Goal: Use online tool/utility

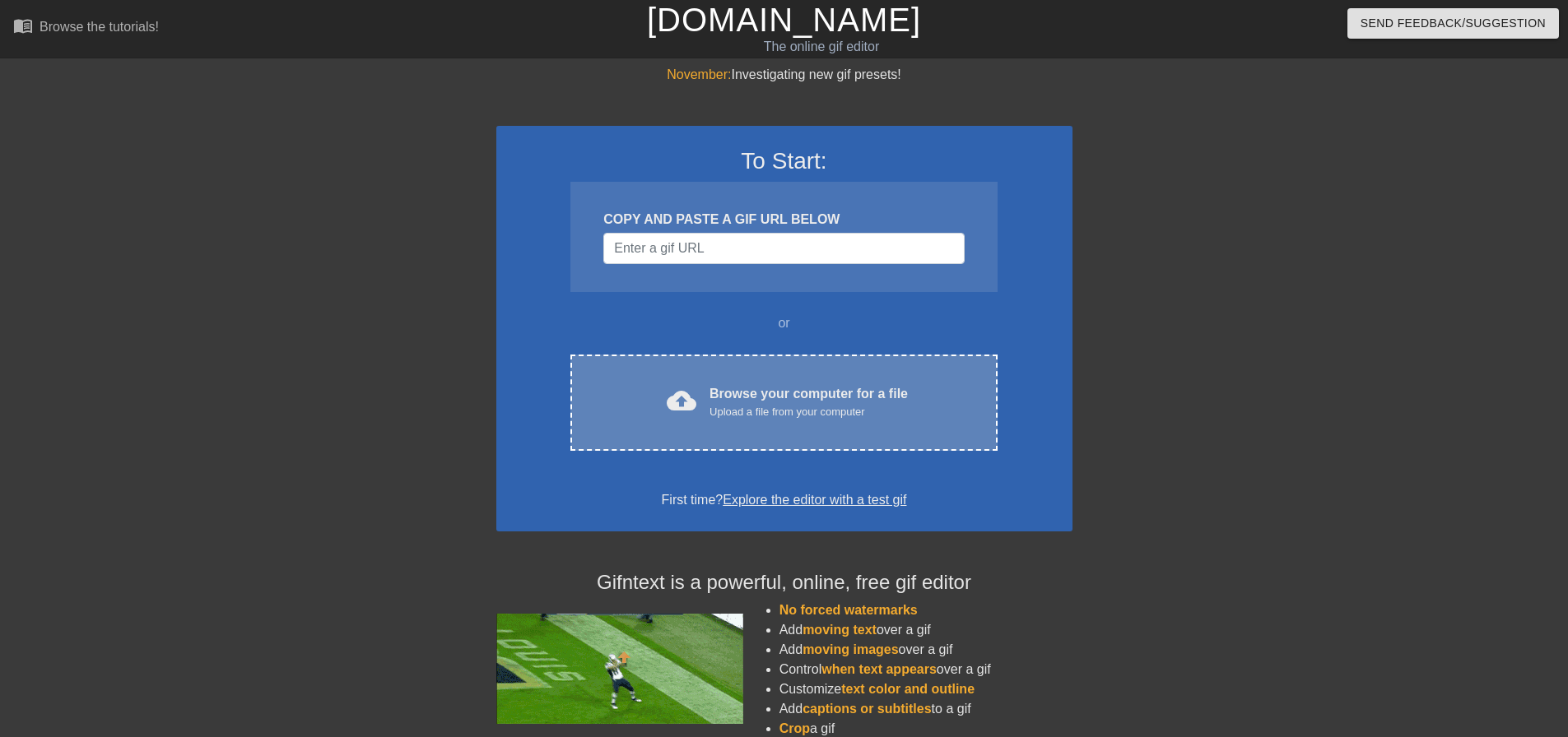
click at [803, 425] on div "cloud_upload Browse your computer for a file Upload a file from your computer C…" at bounding box center [783, 403] width 427 height 96
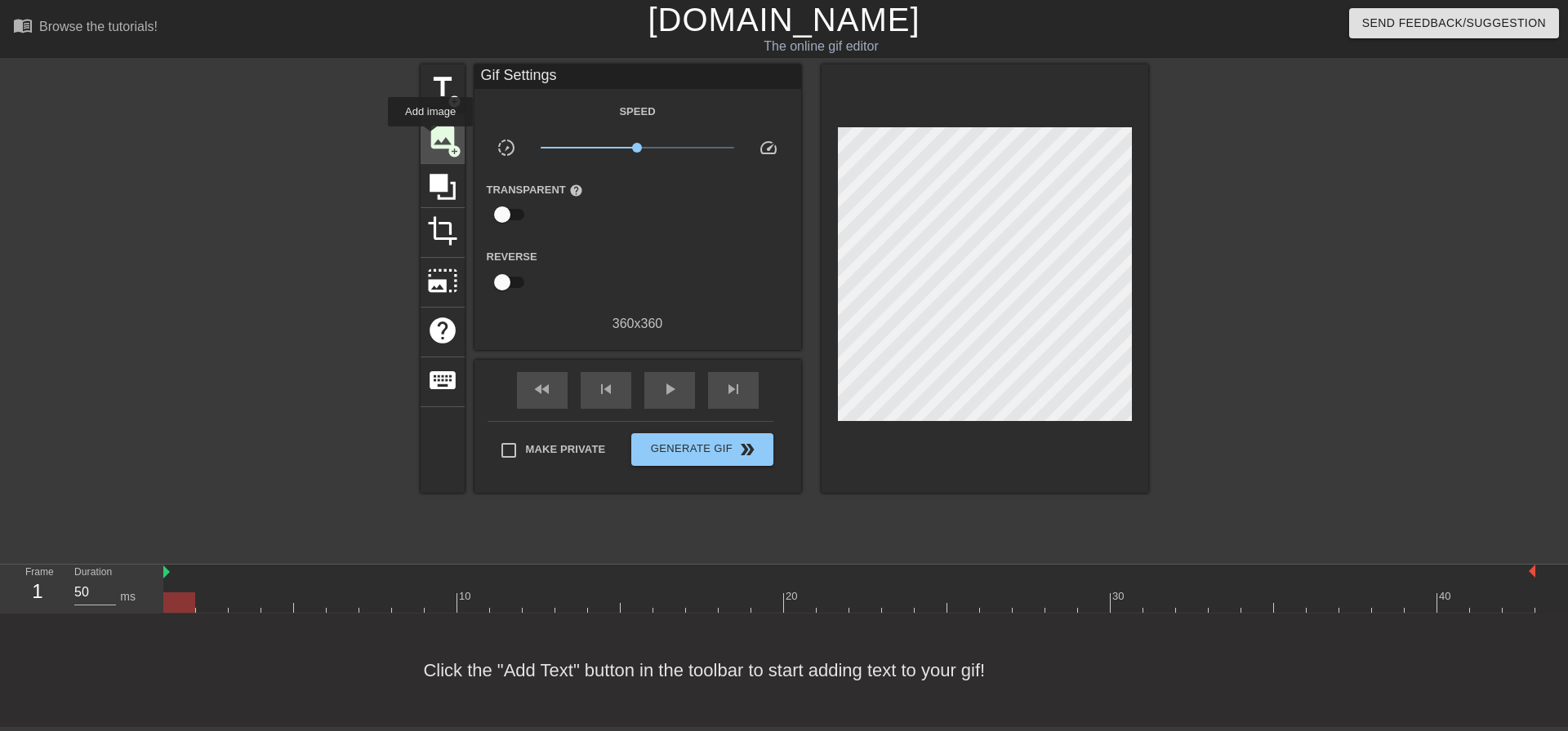
click at [430, 138] on span "image" at bounding box center [442, 136] width 31 height 31
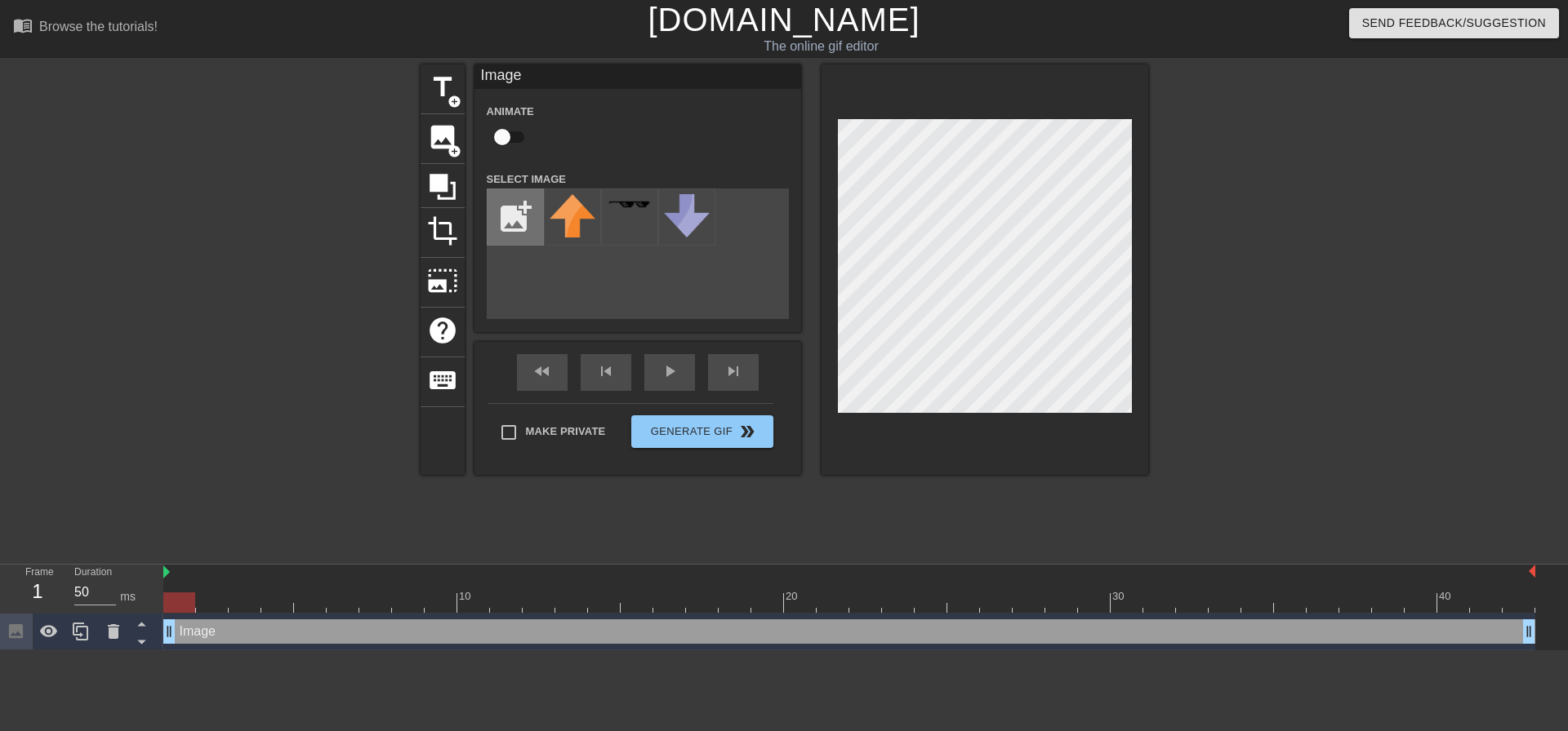
click at [502, 206] on input "file" at bounding box center [515, 217] width 55 height 55
type input "C:\fakepath\[PERSON_NAME].png"
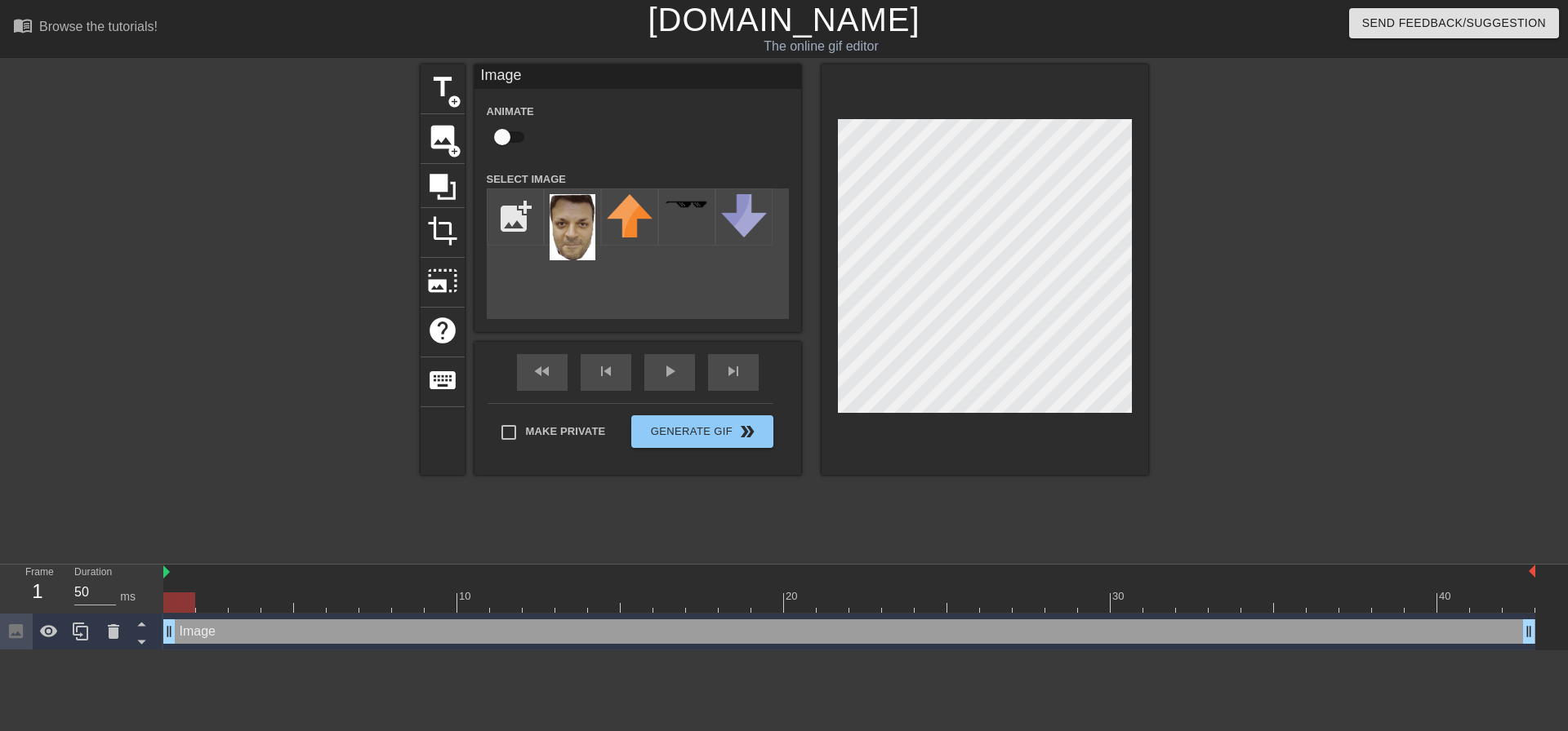
click at [574, 226] on img at bounding box center [572, 227] width 45 height 66
click at [112, 630] on icon at bounding box center [113, 631] width 12 height 15
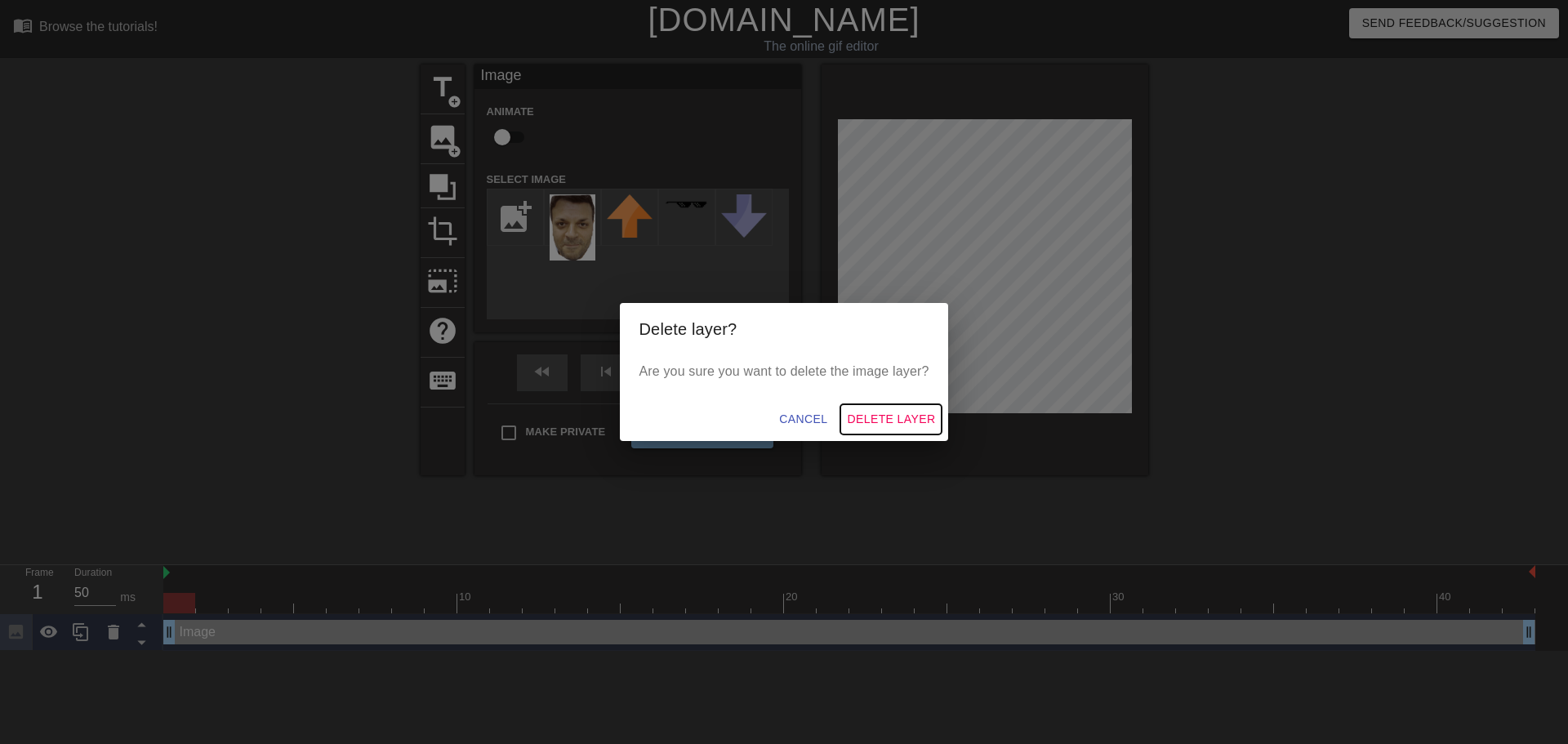
click at [889, 413] on span "Delete Layer" at bounding box center [890, 419] width 88 height 21
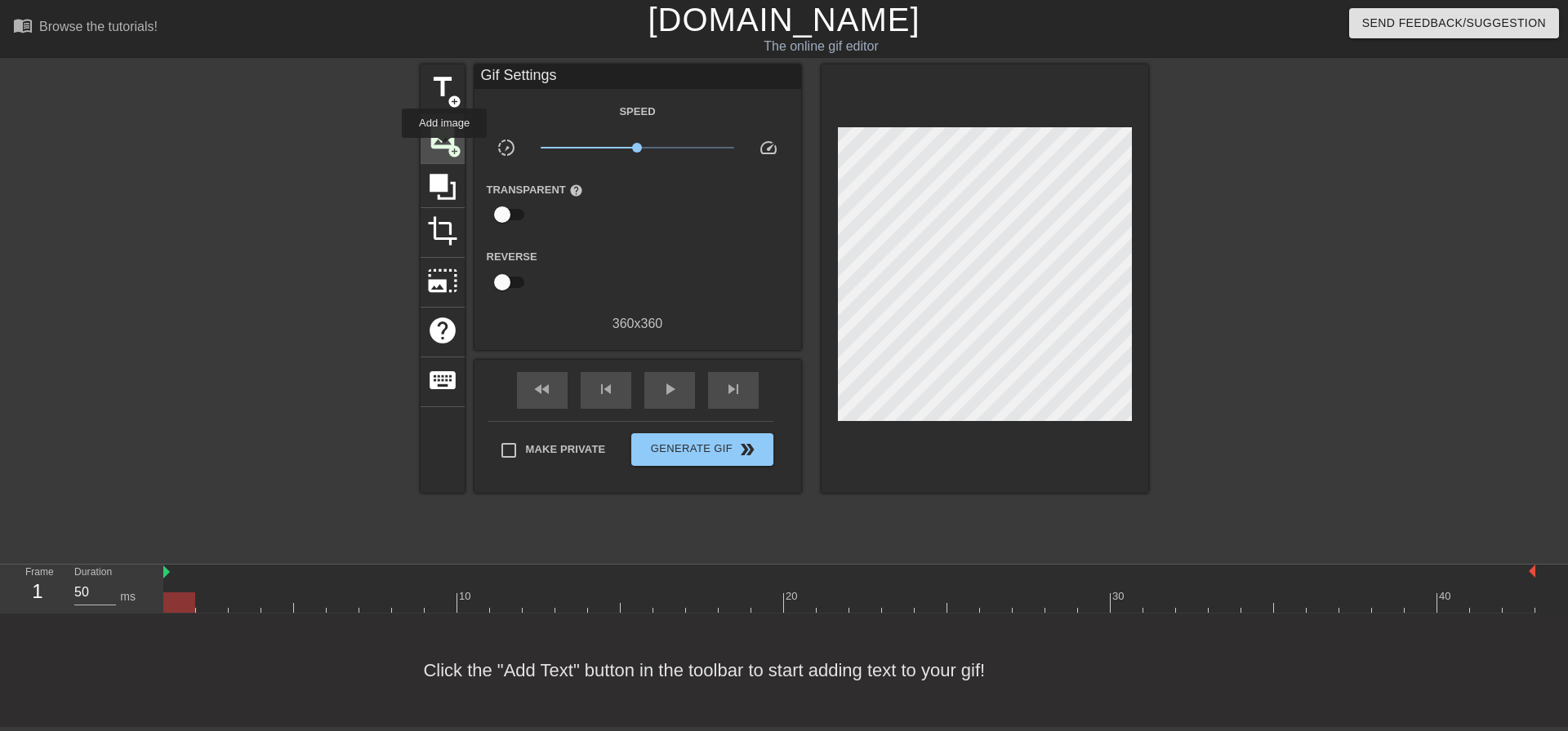
click at [444, 149] on span "image" at bounding box center [442, 136] width 31 height 31
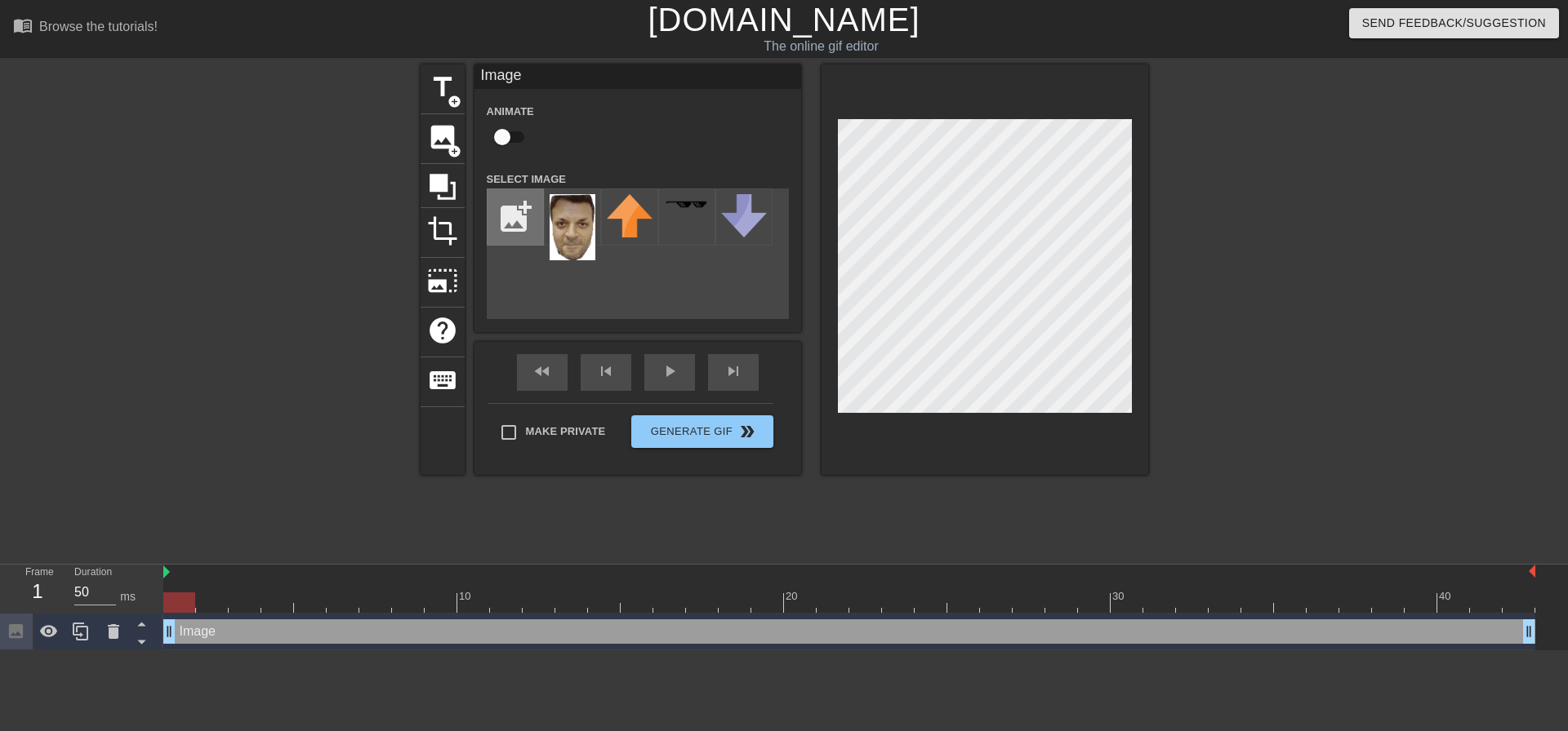
click at [524, 215] on input "file" at bounding box center [515, 217] width 55 height 55
type input "C:\fakepath\[PERSON_NAME].png"
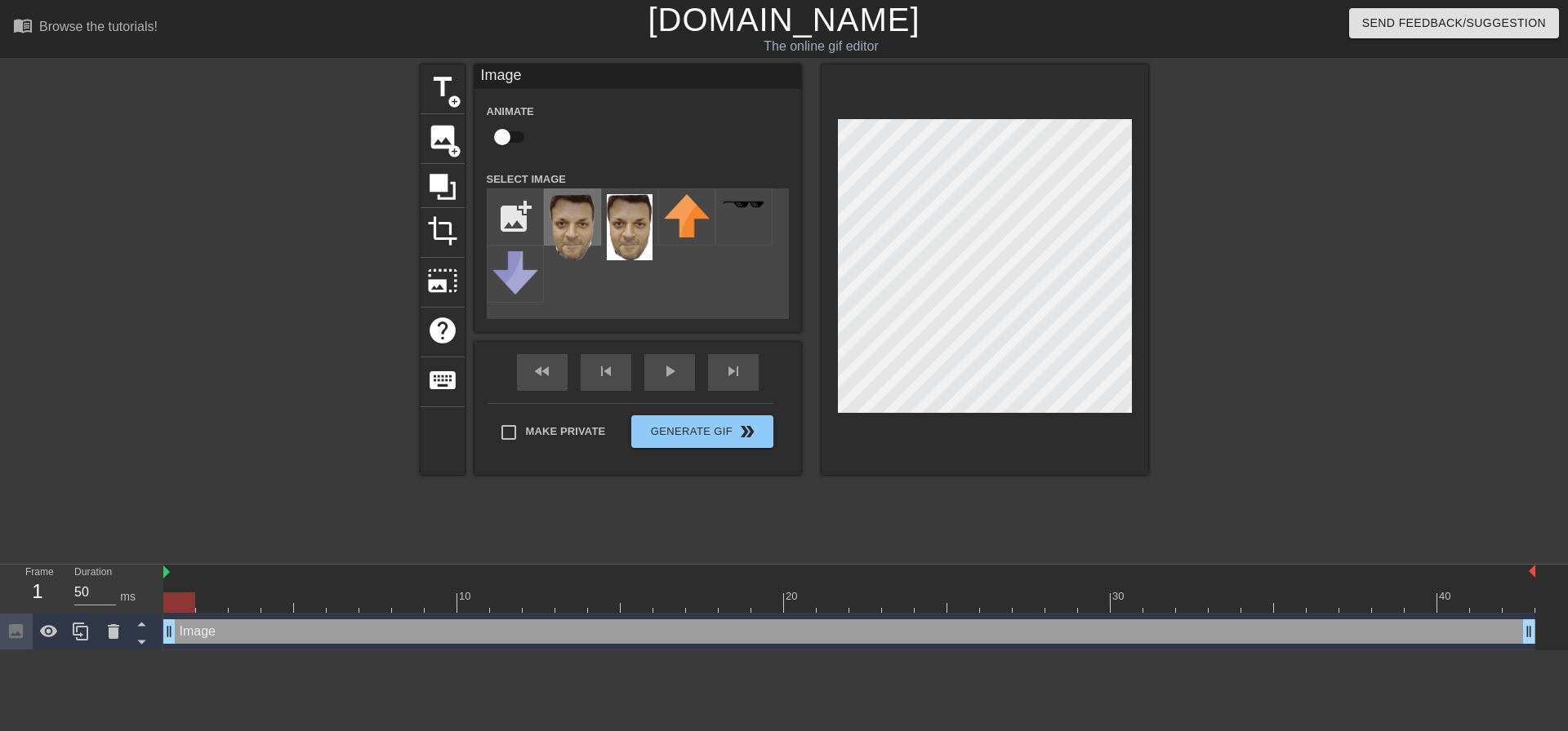
click at [570, 229] on img at bounding box center [572, 227] width 45 height 66
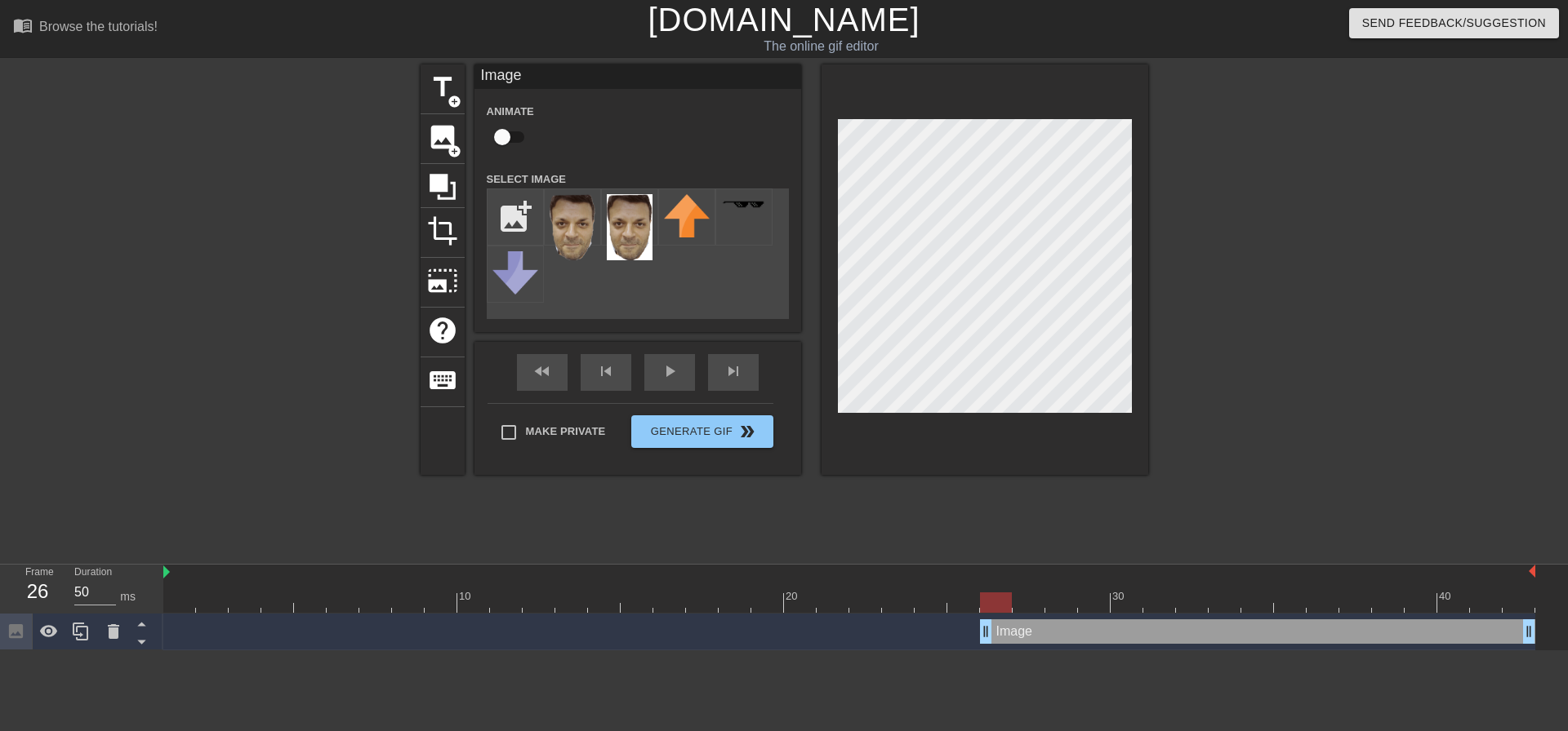
drag, startPoint x: 174, startPoint y: 634, endPoint x: 985, endPoint y: 679, distance: 812.2
click at [985, 651] on html "menu_book Browse the tutorials! [DOMAIN_NAME] The online gif editor Send Feedba…" at bounding box center [784, 326] width 1568 height 651
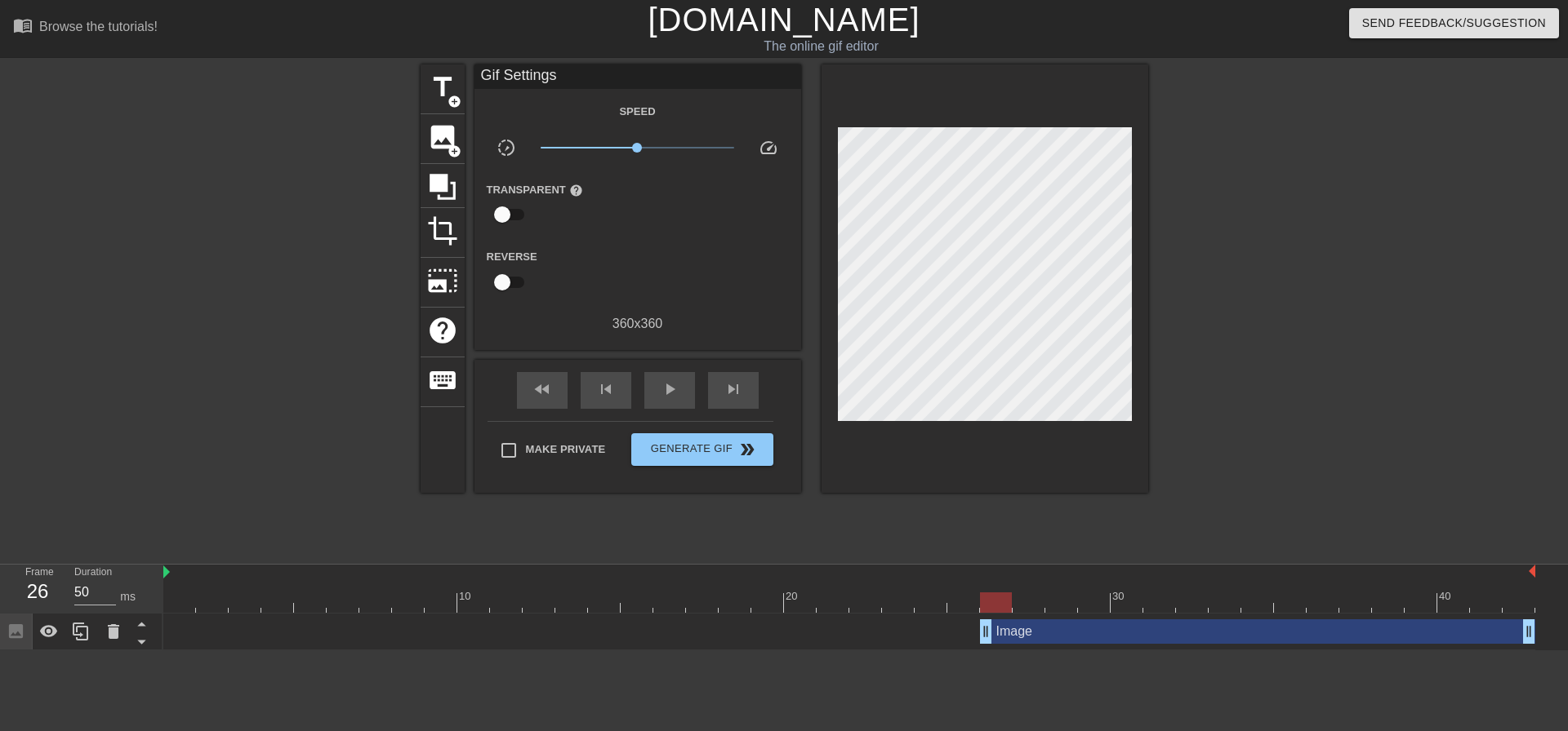
click at [967, 503] on div "title add_circle image add_circle crop photo_size_select_large help keyboard Gi…" at bounding box center [784, 309] width 727 height 490
drag, startPoint x: 1356, startPoint y: 599, endPoint x: 1003, endPoint y: 610, distance: 353.2
click at [1003, 610] on div at bounding box center [996, 603] width 32 height 21
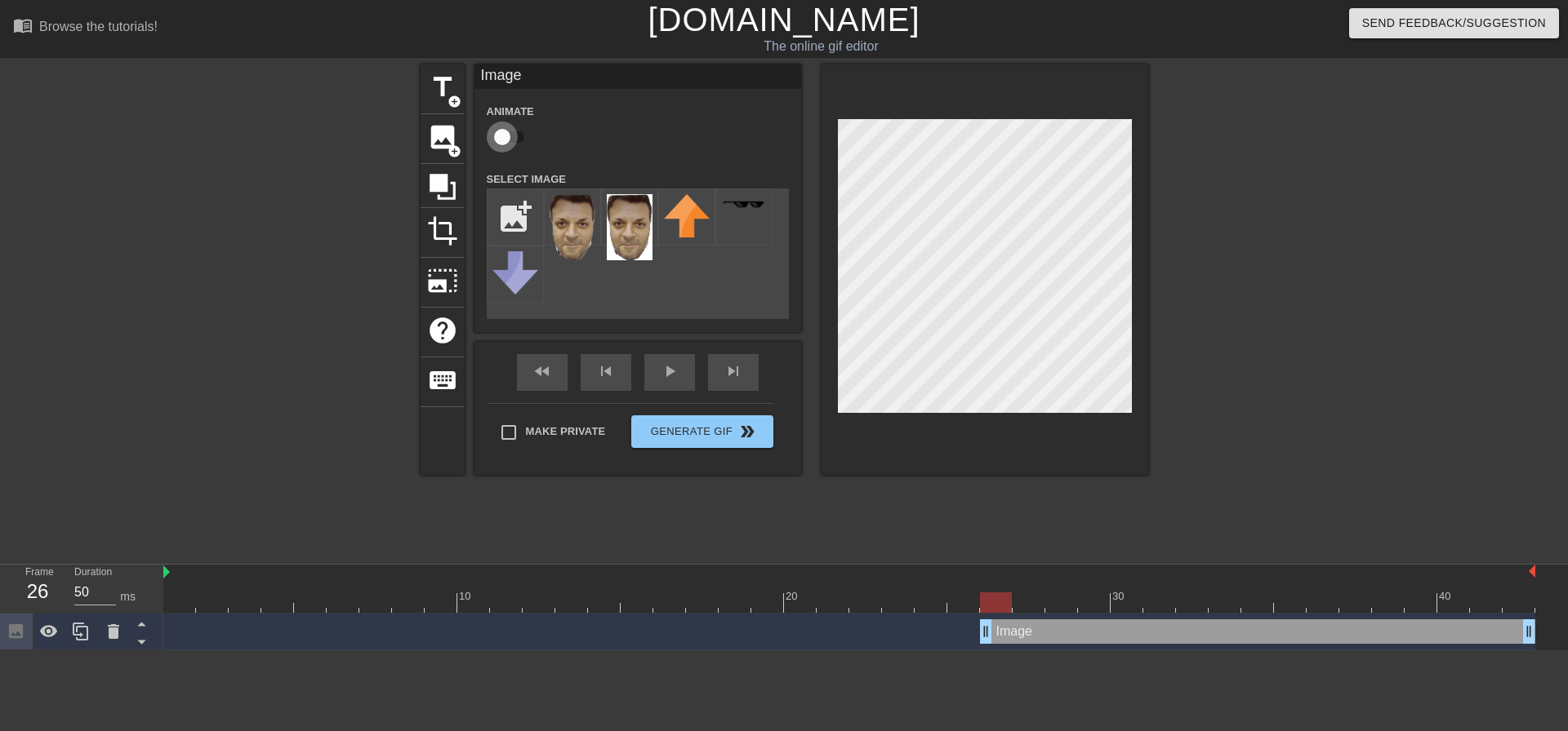
click at [512, 140] on input "checkbox" at bounding box center [502, 136] width 93 height 31
checkbox input "true"
drag, startPoint x: 1100, startPoint y: 604, endPoint x: 1522, endPoint y: 585, distance: 422.4
click at [1522, 585] on div "10 20 30 40" at bounding box center [850, 589] width 1372 height 48
click at [1002, 630] on span "lens" at bounding box center [1000, 630] width 7 height 7
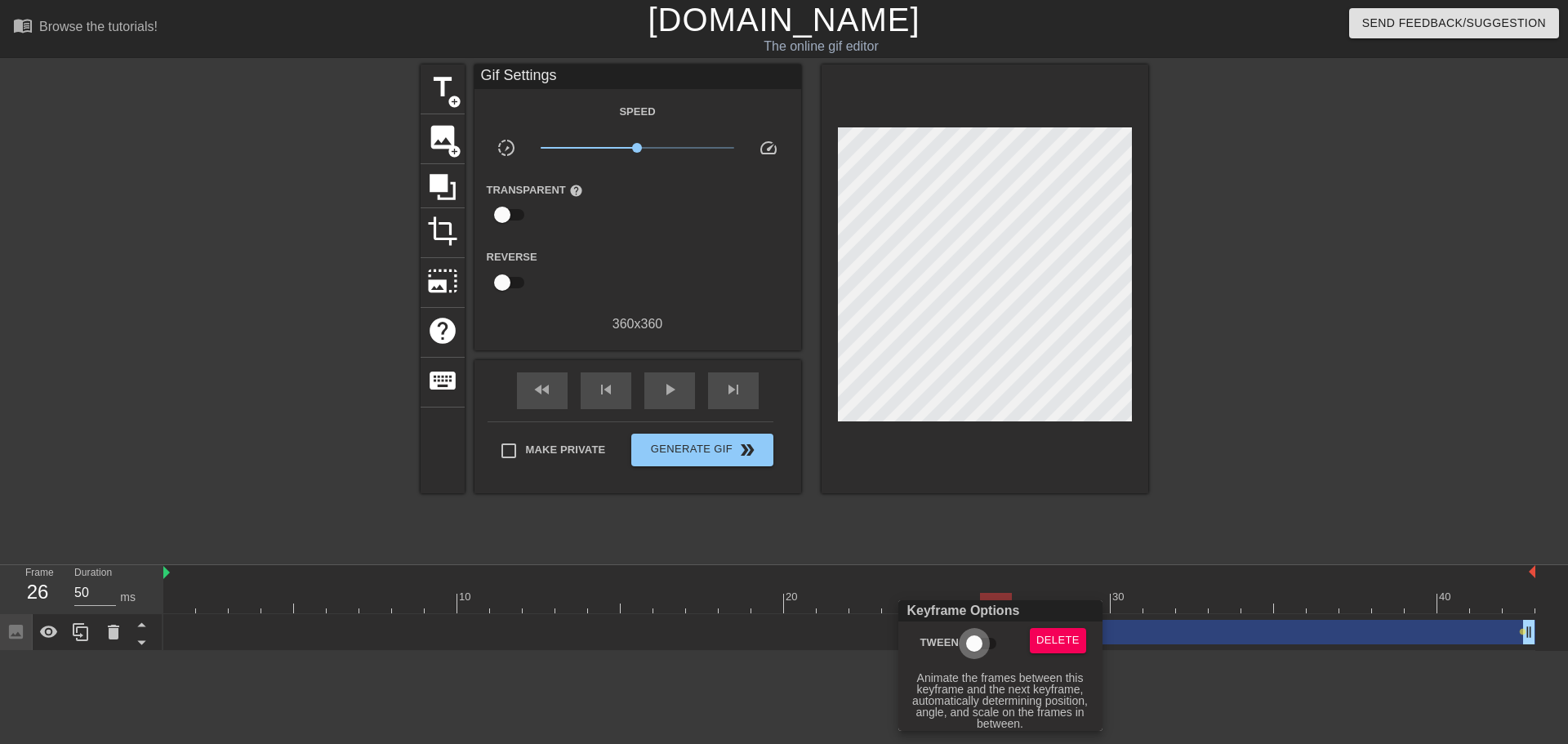
click at [971, 637] on input "Tween" at bounding box center [974, 642] width 93 height 31
checkbox input "true"
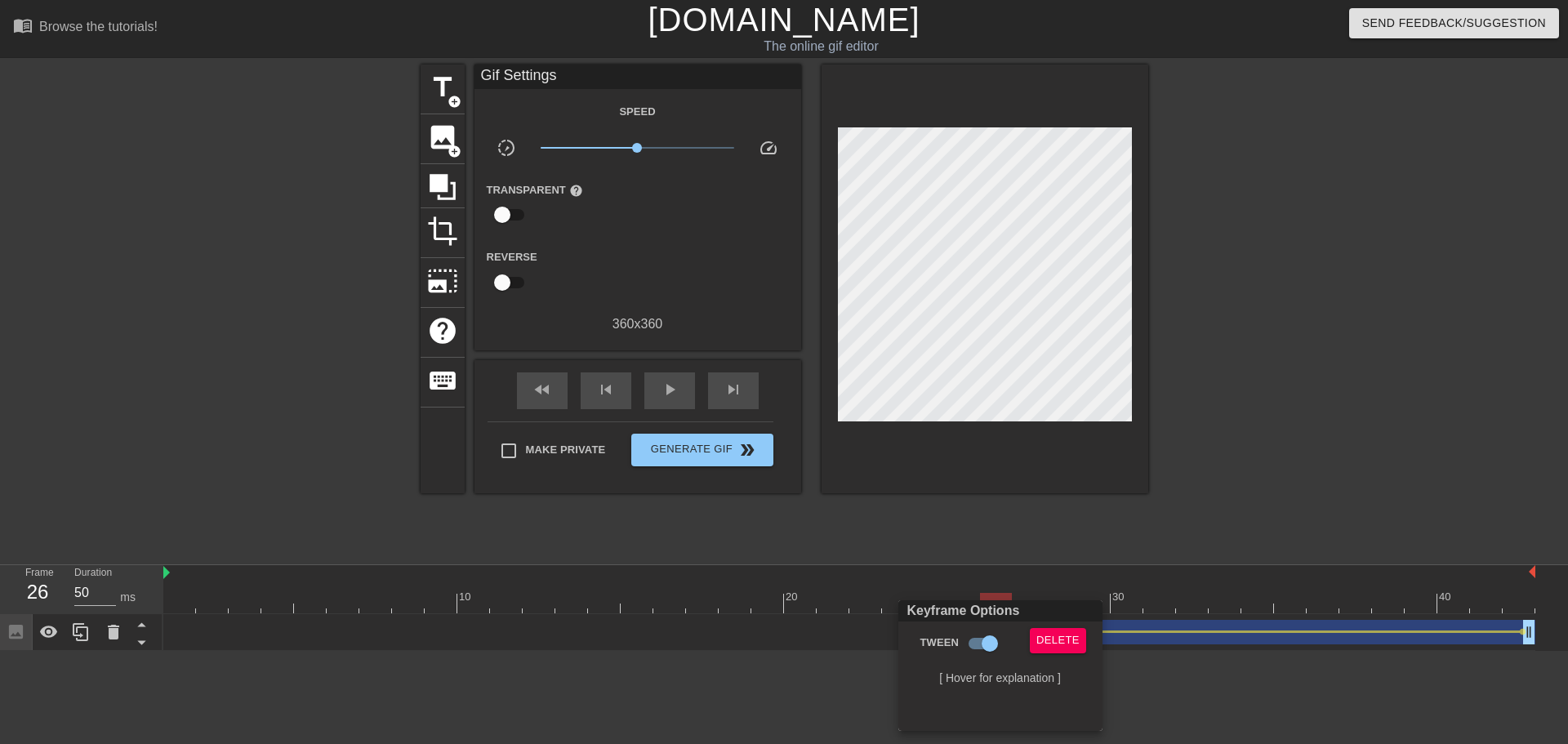
click at [984, 500] on div at bounding box center [784, 372] width 1568 height 744
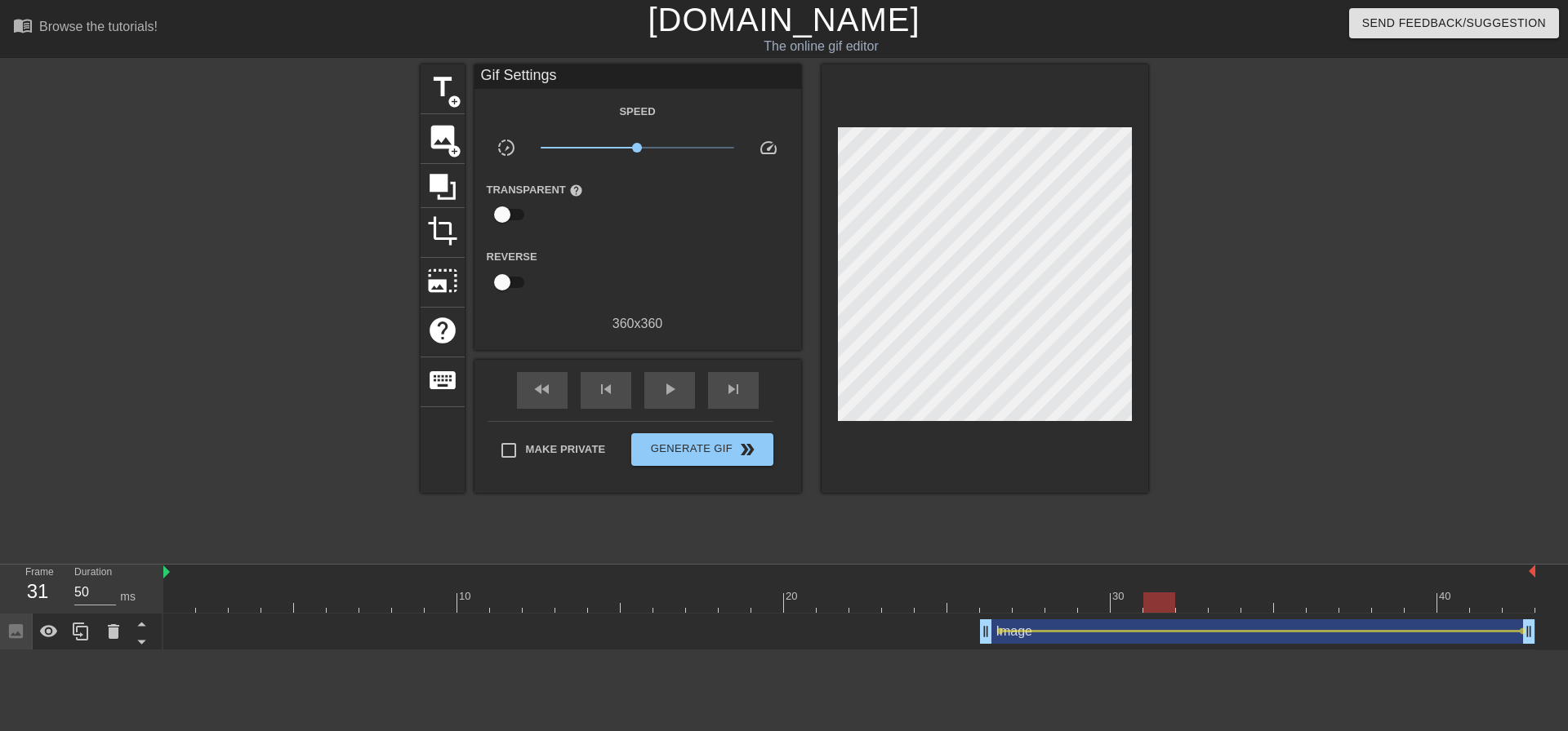
drag, startPoint x: 999, startPoint y: 603, endPoint x: 1186, endPoint y: 621, distance: 187.9
click at [1186, 621] on div "10 20 30 40 Image drag_handle drag_handle lens lens" at bounding box center [865, 608] width 1404 height 86
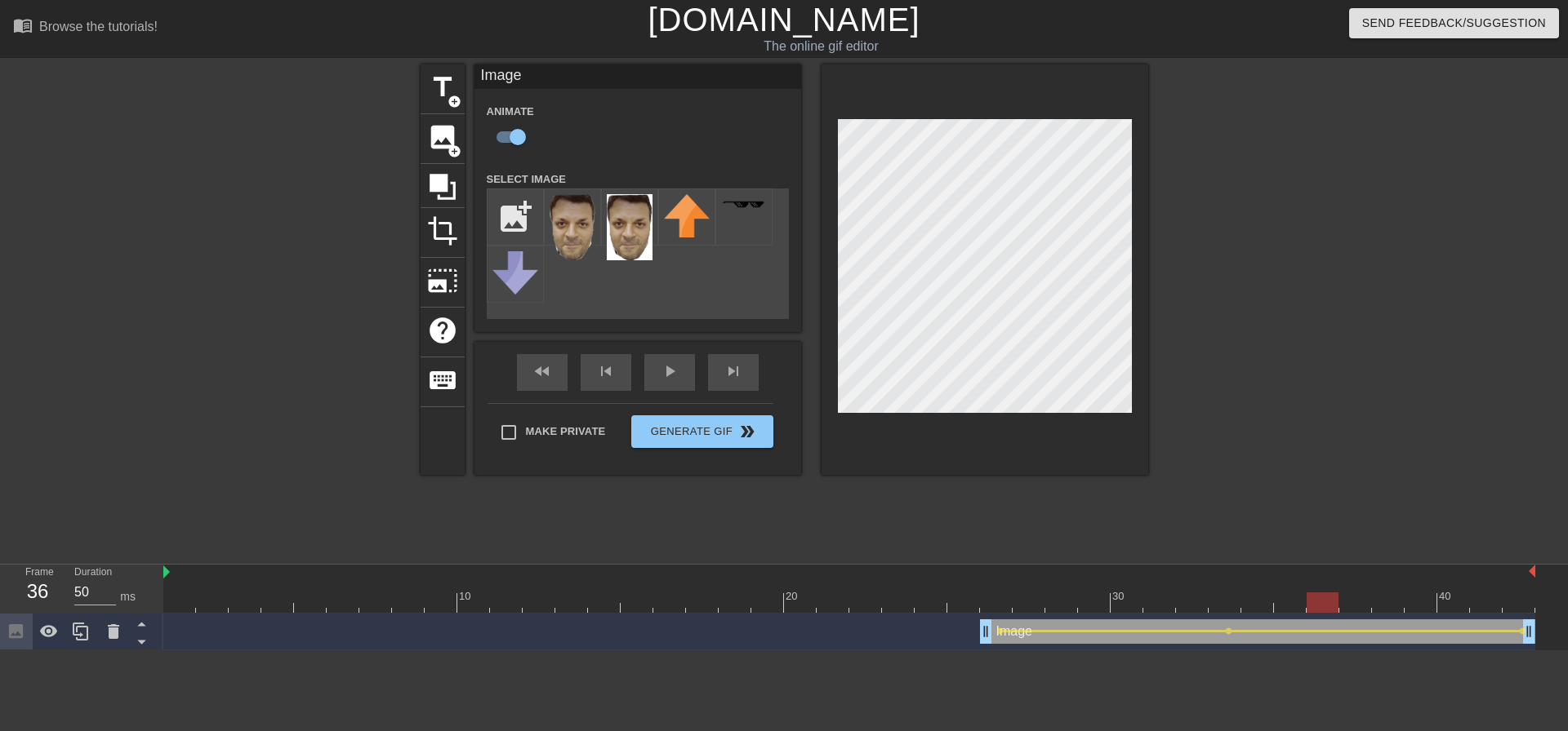
drag, startPoint x: 1234, startPoint y: 601, endPoint x: 1313, endPoint y: 586, distance: 80.4
click at [1323, 608] on div at bounding box center [1322, 603] width 32 height 21
drag, startPoint x: 1333, startPoint y: 607, endPoint x: 152, endPoint y: 523, distance: 1184.0
click at [144, 533] on div "menu_book Browse the tutorials! [DOMAIN_NAME] The online gif editor Send Feedba…" at bounding box center [784, 326] width 1568 height 651
click at [240, 462] on div at bounding box center [278, 309] width 245 height 490
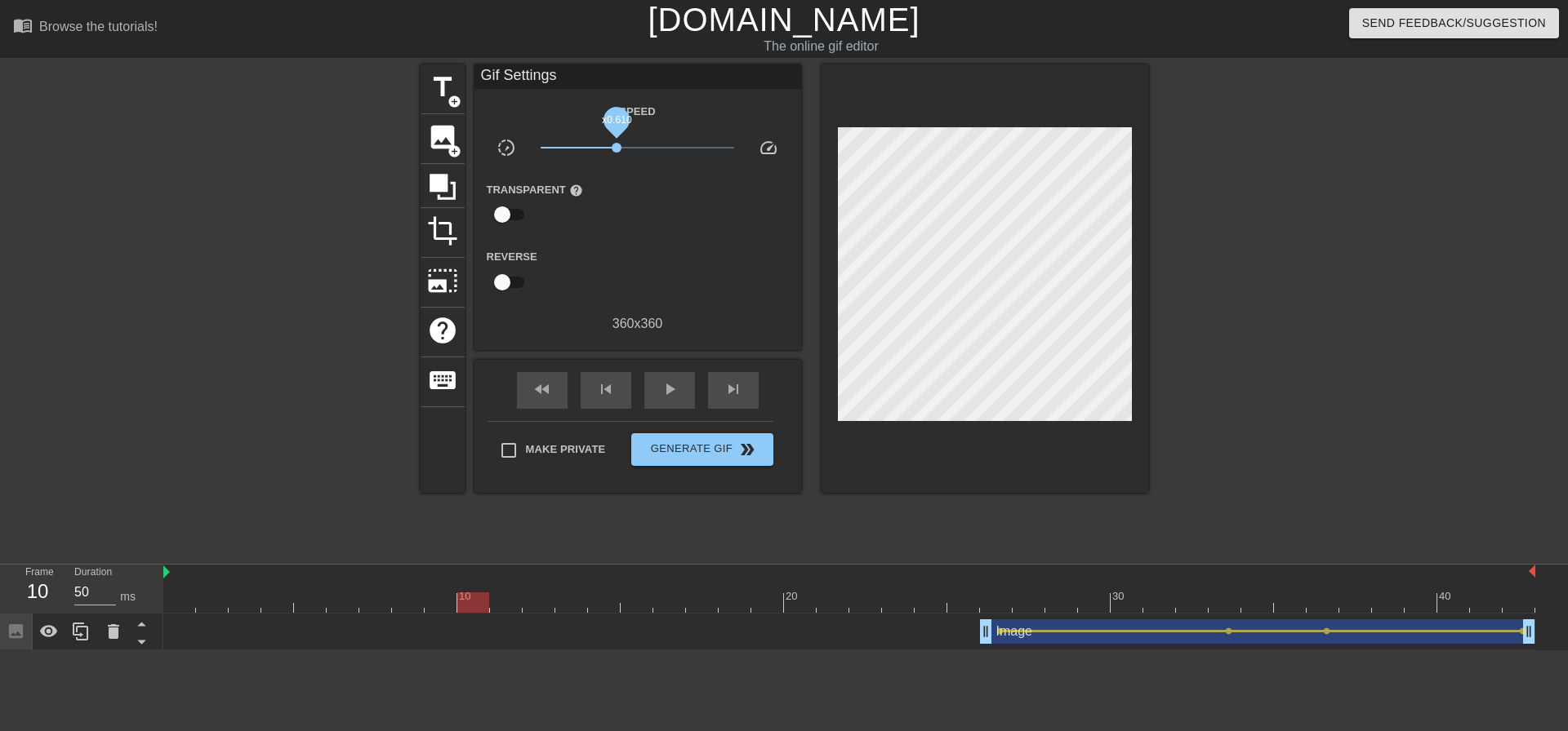
drag, startPoint x: 632, startPoint y: 143, endPoint x: 617, endPoint y: 152, distance: 17.5
click at [617, 152] on span "x0.610" at bounding box center [637, 148] width 193 height 20
click at [221, 272] on div at bounding box center [278, 309] width 245 height 490
click at [440, 140] on span "image" at bounding box center [442, 136] width 31 height 31
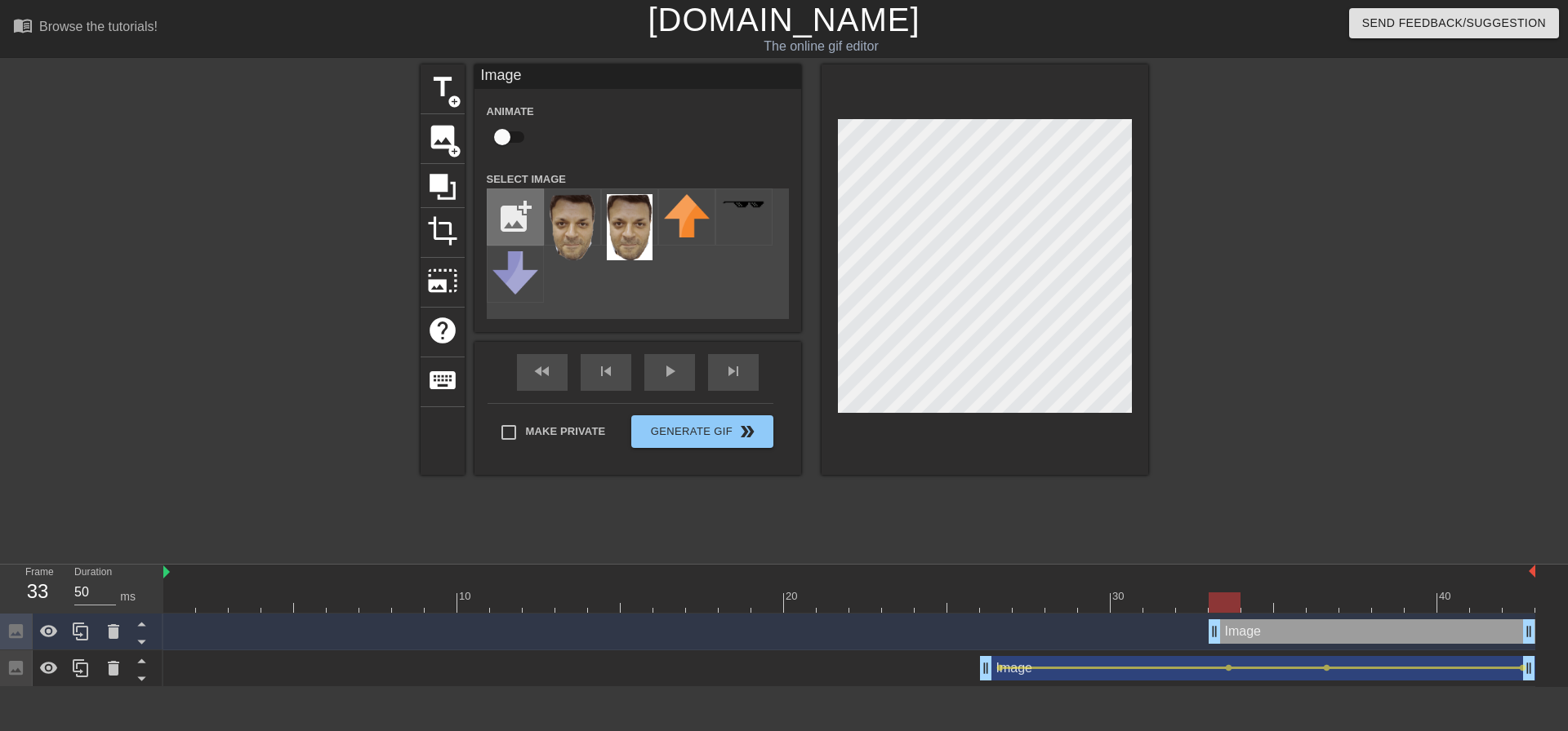
click at [509, 207] on input "file" at bounding box center [515, 217] width 55 height 55
type input "C:\fakepath\Screenshot [DATE] 120856.png"
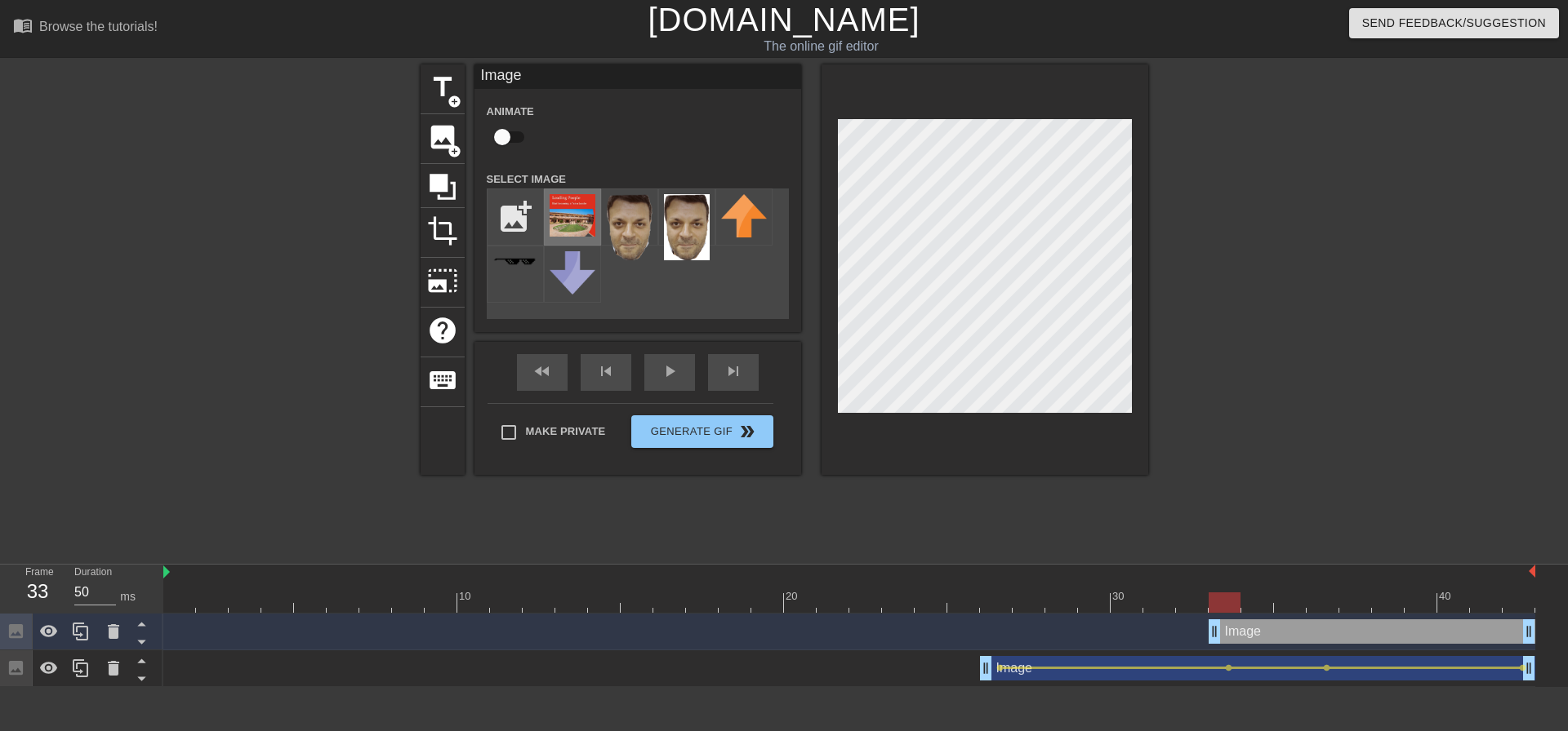
click at [580, 225] on img at bounding box center [572, 215] width 45 height 42
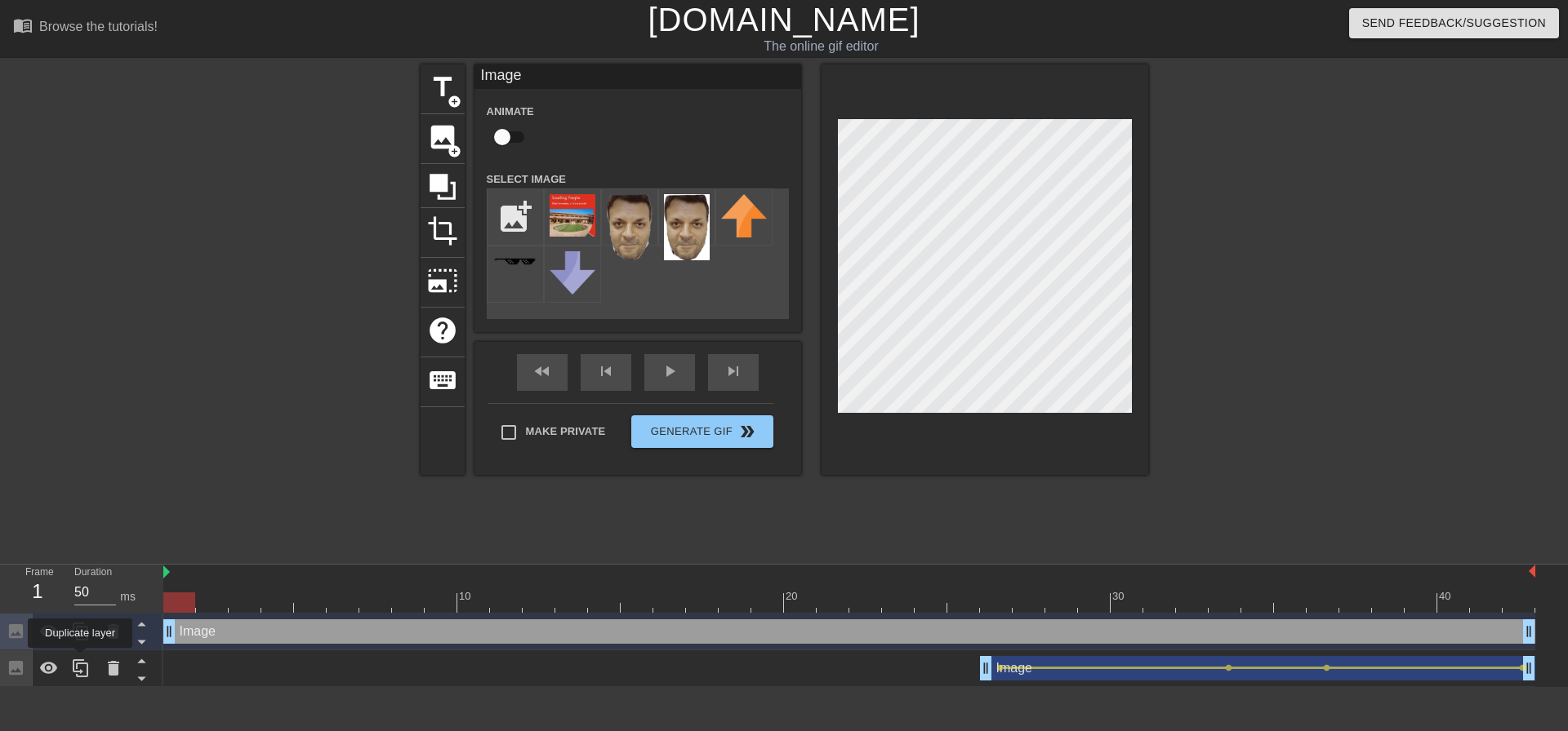
drag, startPoint x: 1220, startPoint y: 631, endPoint x: 387, endPoint y: 618, distance: 833.1
click at [75, 660] on div "Frame 1 Duration 50 ms 10 20 30 40 Image drag_handle drag_handle Image drag_han…" at bounding box center [784, 626] width 1568 height 122
drag, startPoint x: 182, startPoint y: 604, endPoint x: 1221, endPoint y: 599, distance: 1039.0
click at [1221, 599] on div at bounding box center [1225, 603] width 32 height 21
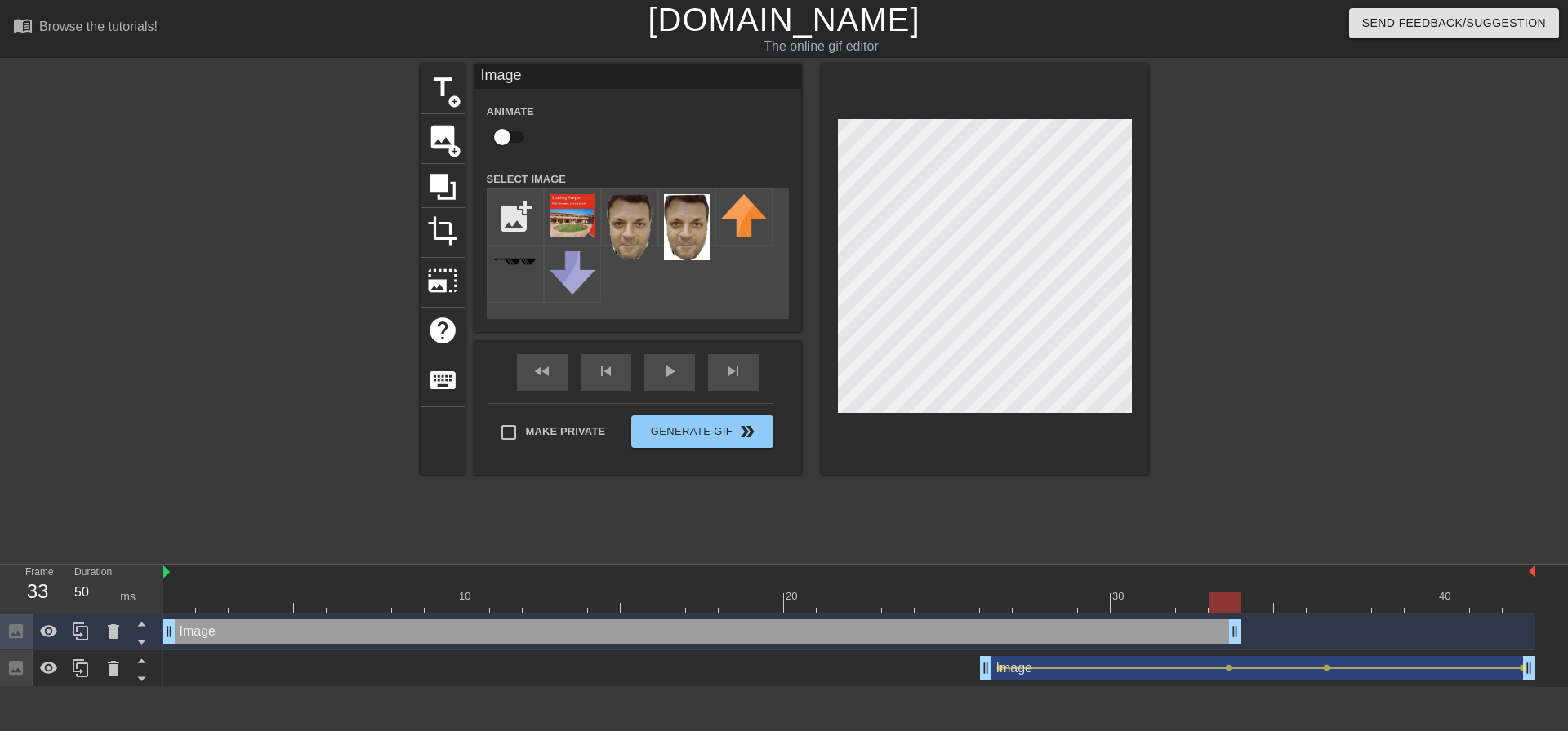
drag, startPoint x: 1531, startPoint y: 630, endPoint x: 1235, endPoint y: 655, distance: 297.1
click at [1235, 655] on div "Image drag_handle drag_handle Image drag_handle drag_handle lens lens lens lens" at bounding box center [865, 650] width 1404 height 73
drag, startPoint x: 1229, startPoint y: 598, endPoint x: 160, endPoint y: 625, distance: 1069.3
click at [160, 625] on div "Frame 1 Duration 50 ms 10 20 30 40 Image drag_handle drag_handle Image drag_han…" at bounding box center [784, 626] width 1568 height 122
click at [506, 135] on input "checkbox" at bounding box center [502, 136] width 93 height 31
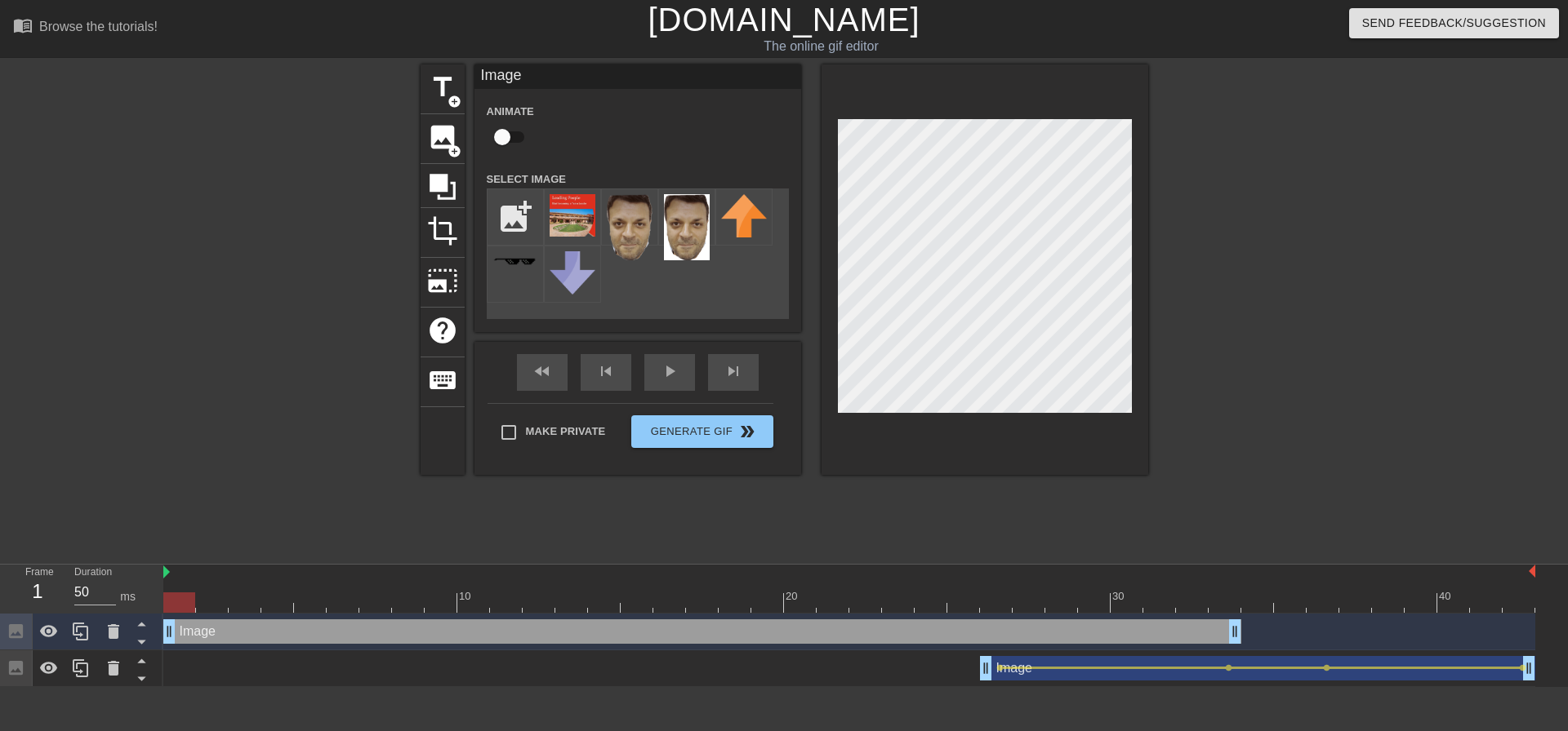
checkbox input "true"
drag, startPoint x: 178, startPoint y: 606, endPoint x: 721, endPoint y: 610, distance: 543.0
click at [721, 610] on div at bounding box center [734, 603] width 32 height 21
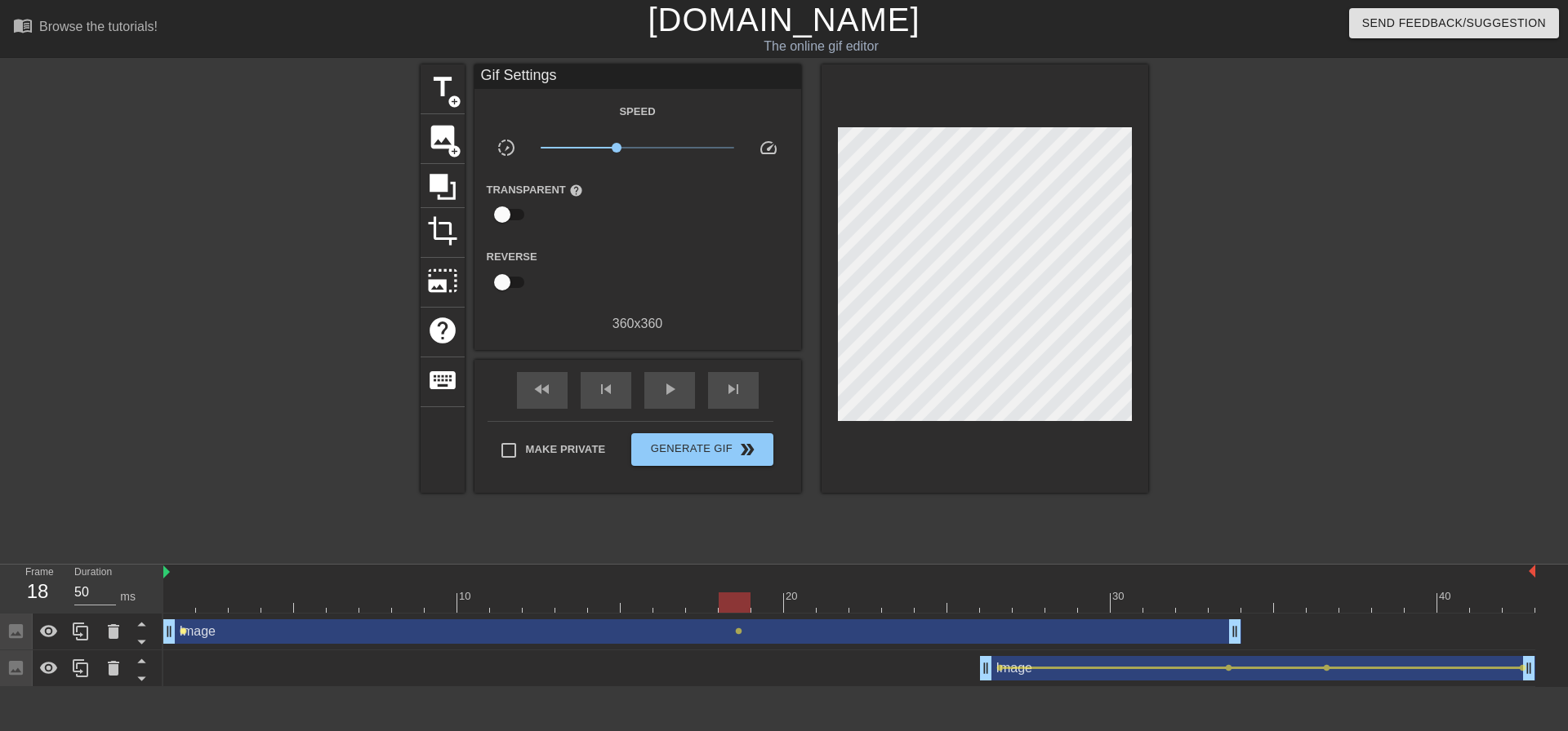
click at [184, 632] on span "lens" at bounding box center [183, 630] width 7 height 7
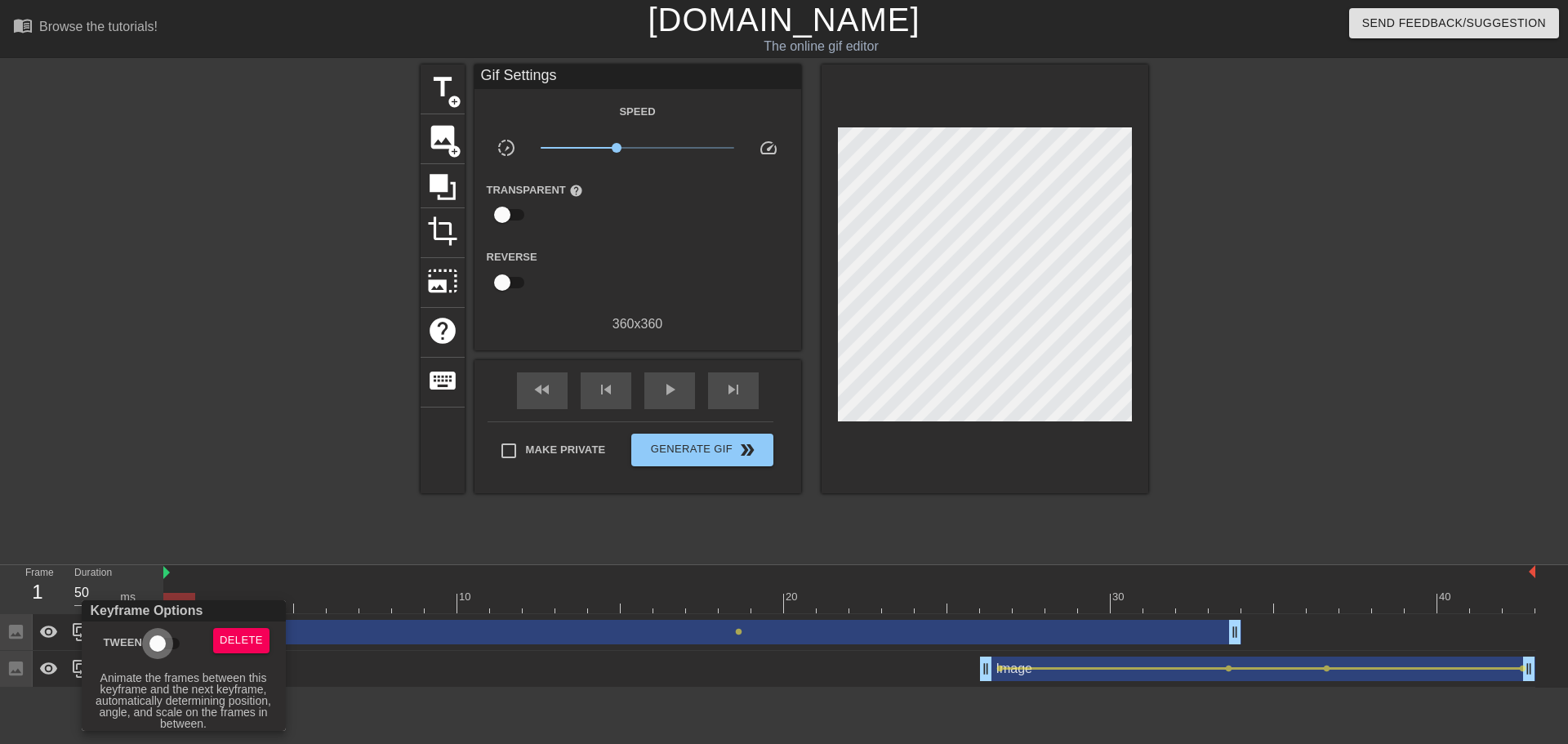
drag, startPoint x: 173, startPoint y: 641, endPoint x: 190, endPoint y: 589, distance: 54.7
click at [173, 641] on input "Tween" at bounding box center [158, 642] width 93 height 31
checkbox input "true"
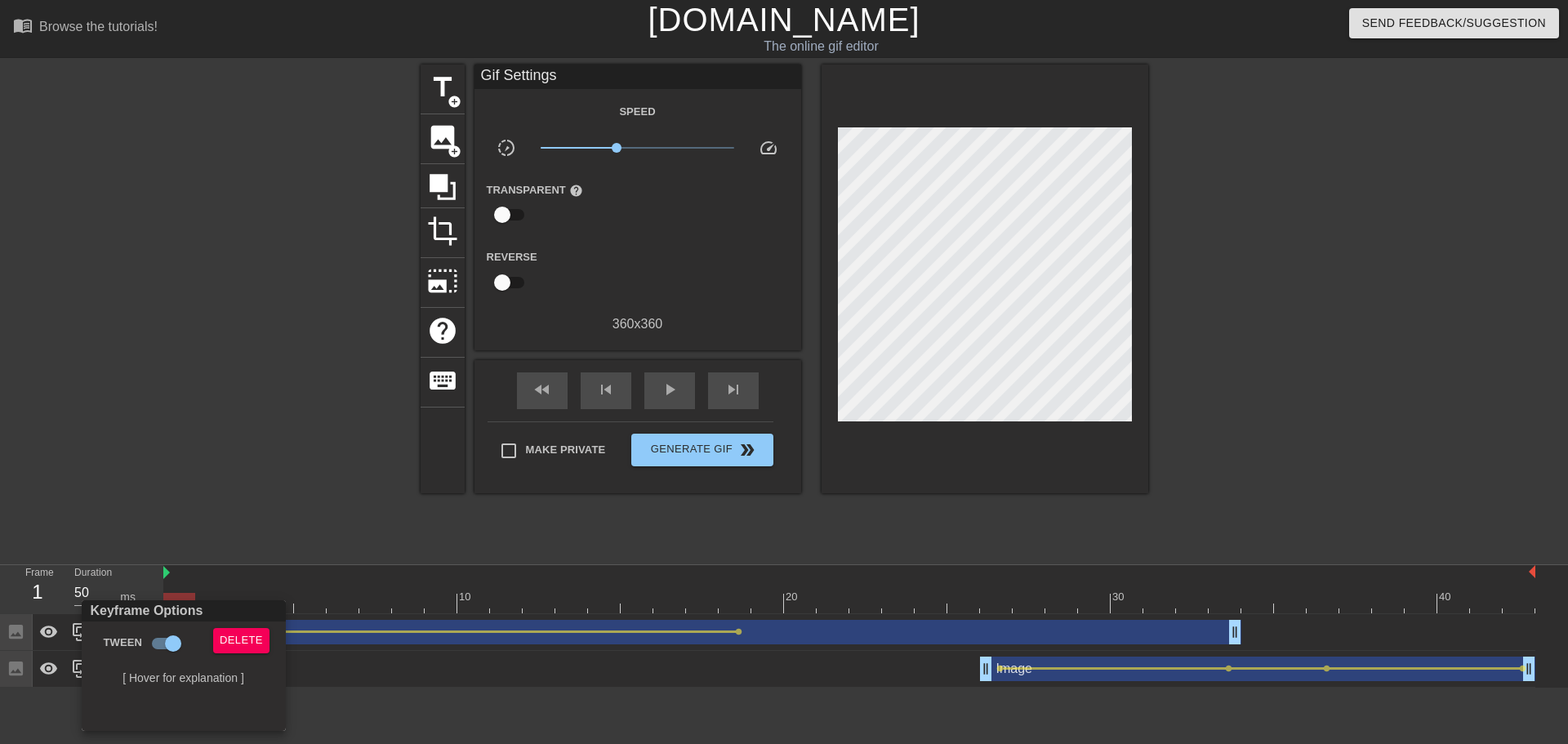
click at [248, 381] on div at bounding box center [784, 372] width 1568 height 744
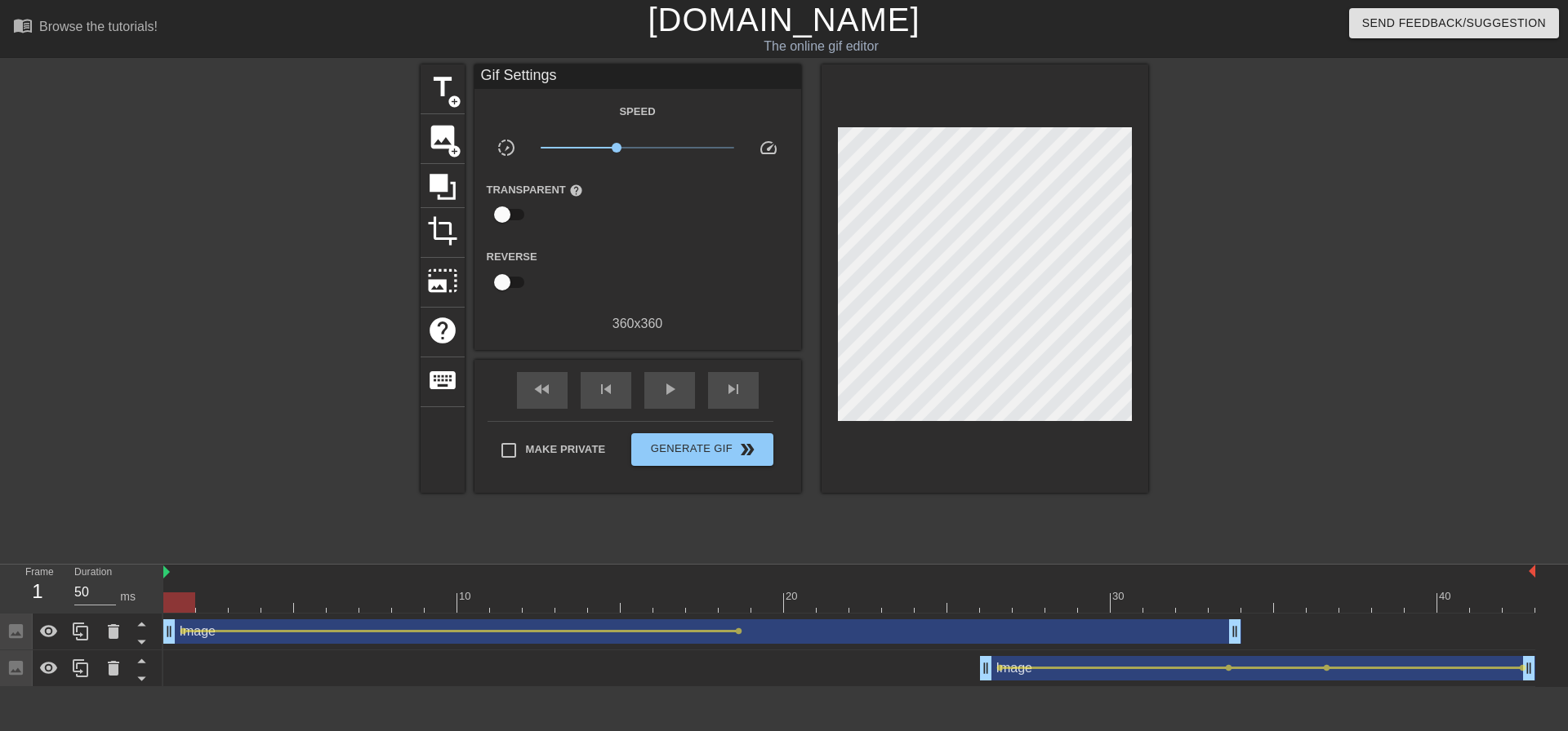
drag, startPoint x: 174, startPoint y: 604, endPoint x: 157, endPoint y: 604, distance: 17.0
click at [157, 604] on div "Frame 1 Duration 50 ms 10 20 30 40 Image drag_handle drag_handle lens lens Imag…" at bounding box center [784, 626] width 1568 height 122
click at [737, 627] on span "lens" at bounding box center [738, 630] width 7 height 7
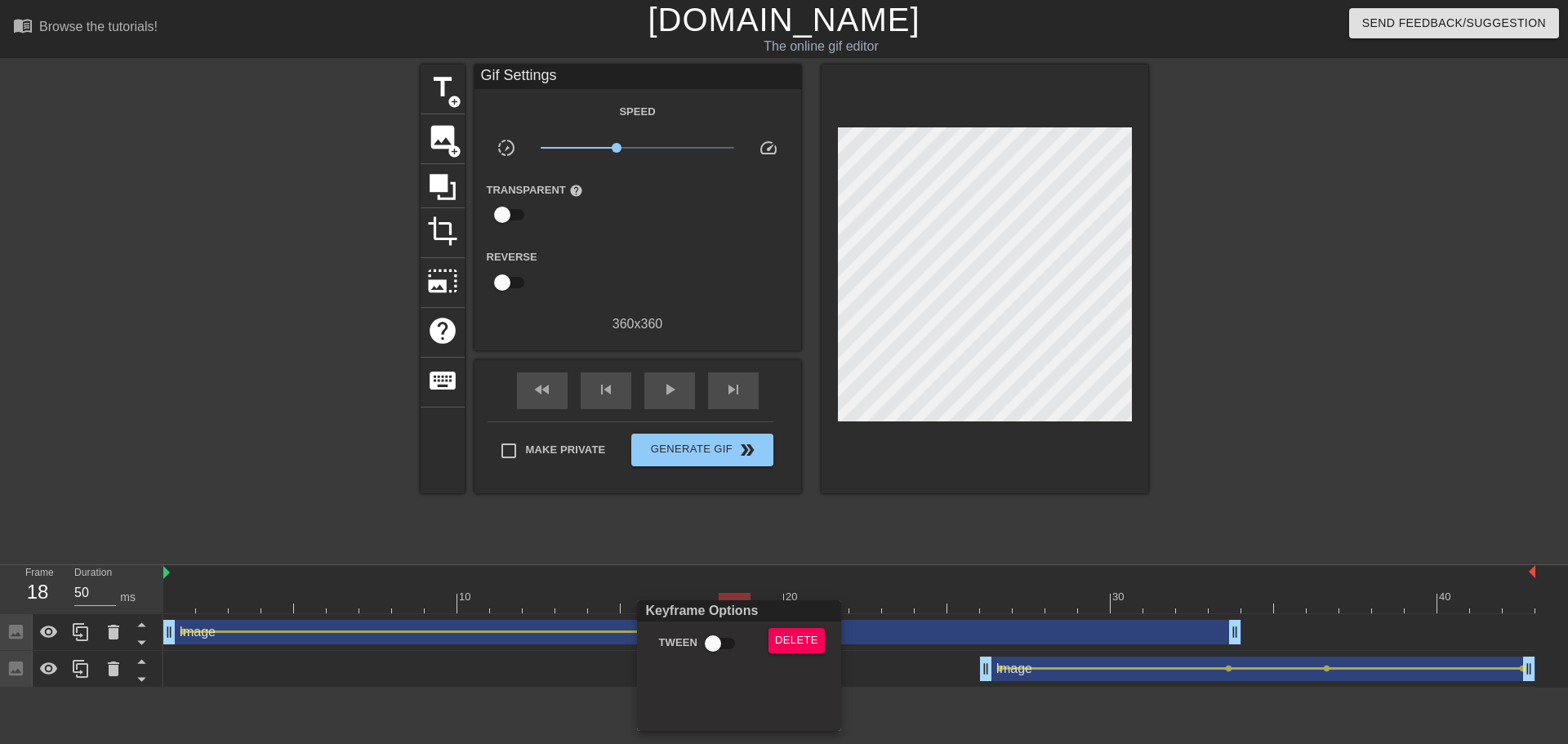
click at [1009, 251] on div at bounding box center [784, 372] width 1568 height 744
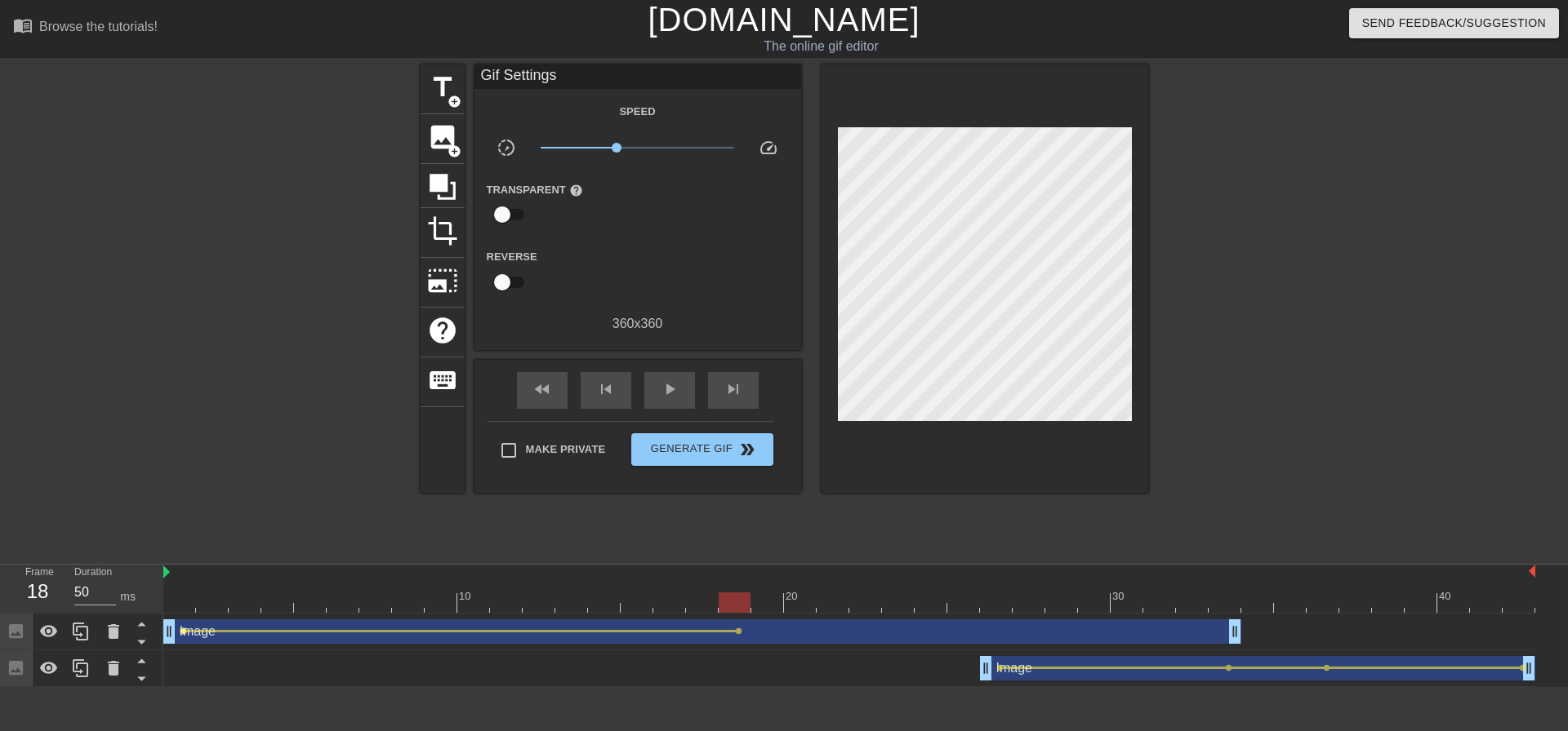
click at [183, 629] on span "lens" at bounding box center [183, 630] width 7 height 7
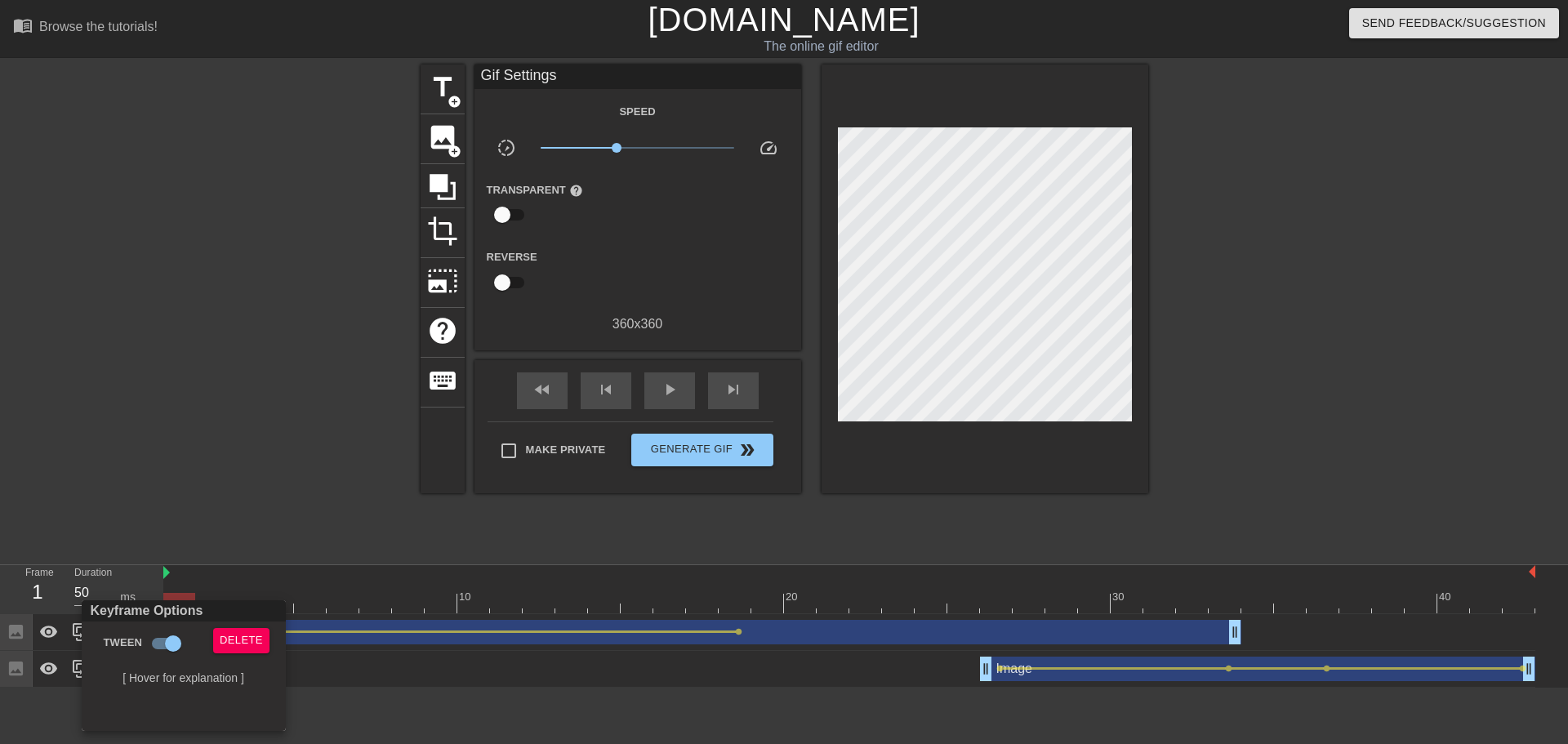
click at [1014, 244] on div at bounding box center [784, 372] width 1568 height 744
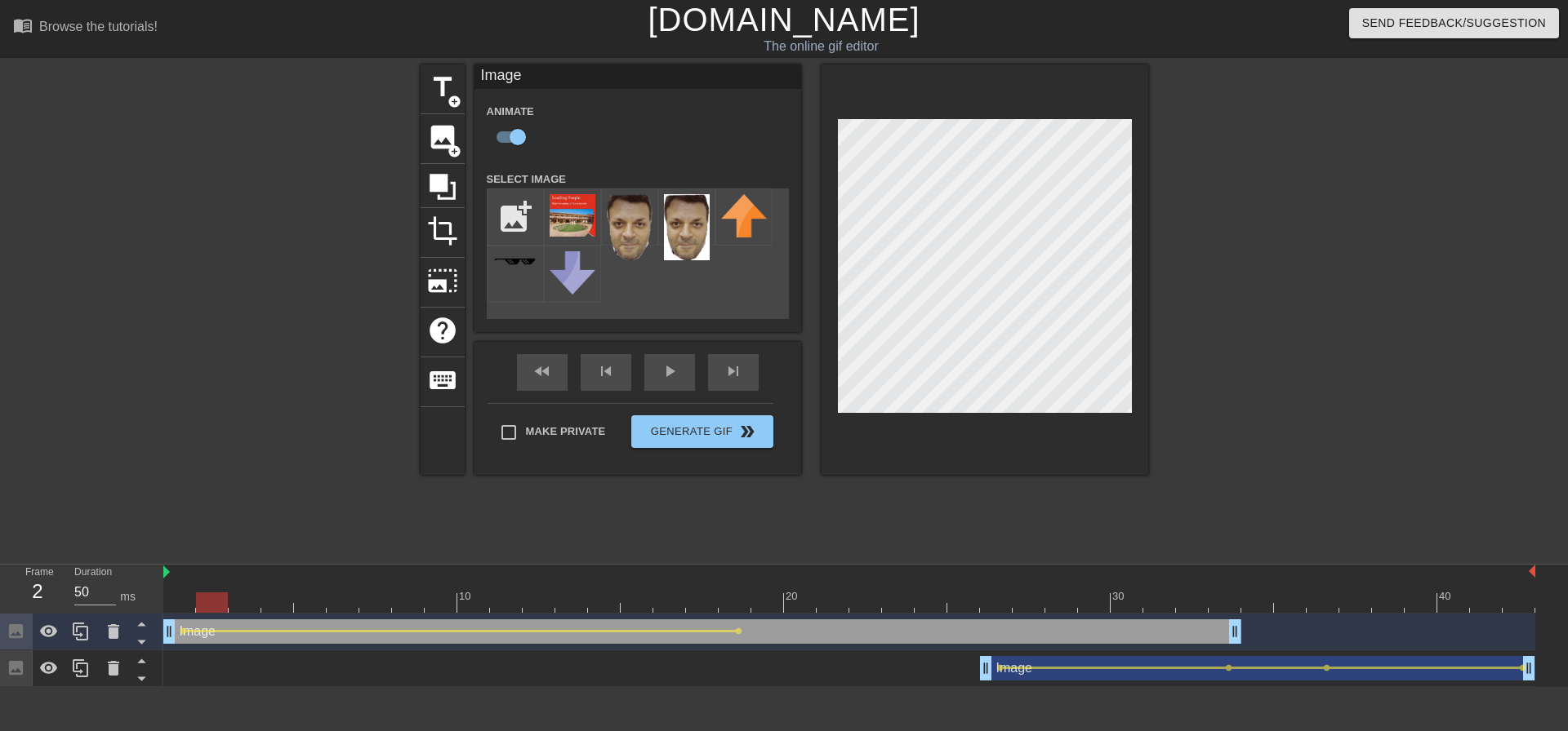
drag, startPoint x: 187, startPoint y: 597, endPoint x: 195, endPoint y: 600, distance: 8.5
click at [196, 600] on div at bounding box center [212, 603] width 32 height 21
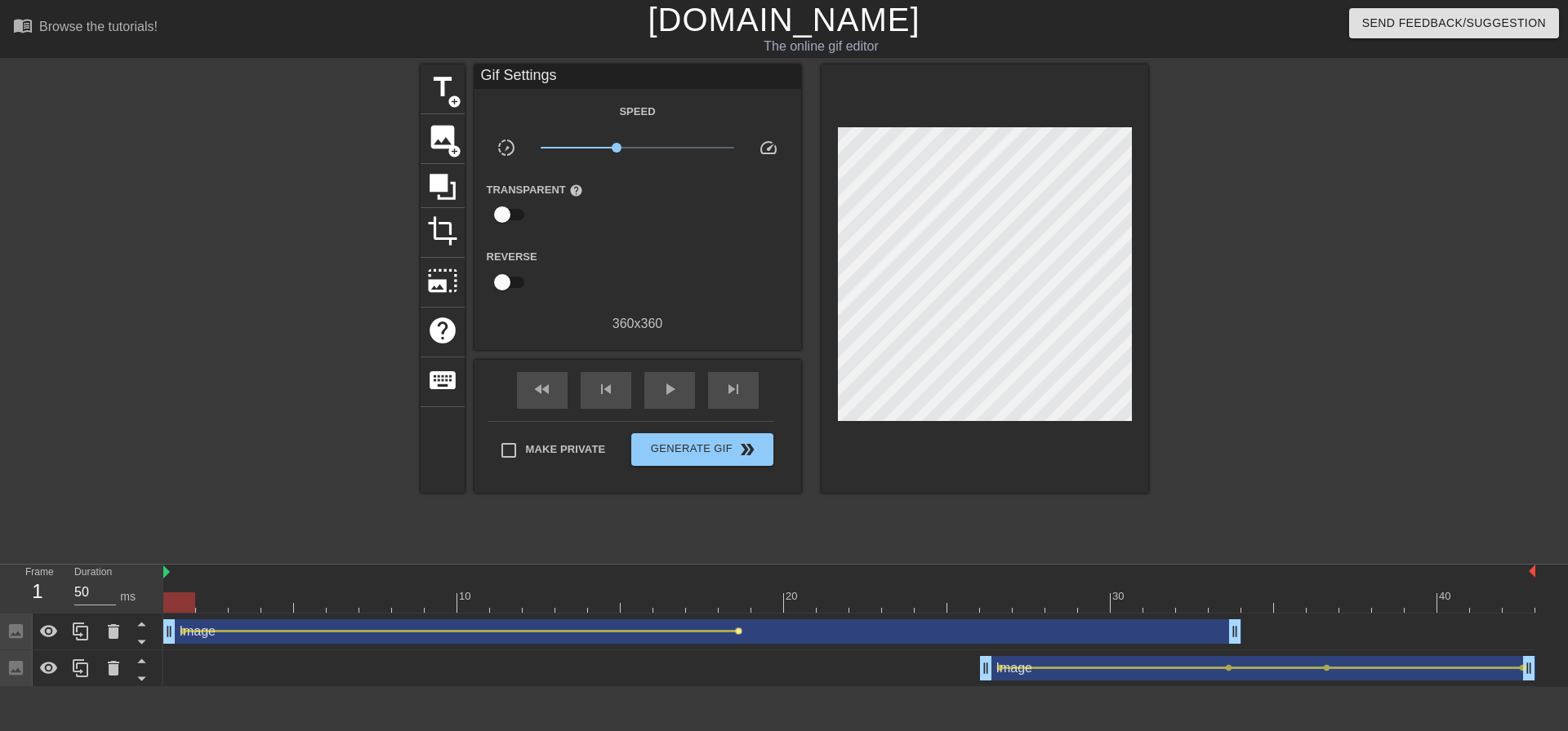
click at [739, 633] on span "lens" at bounding box center [738, 630] width 7 height 7
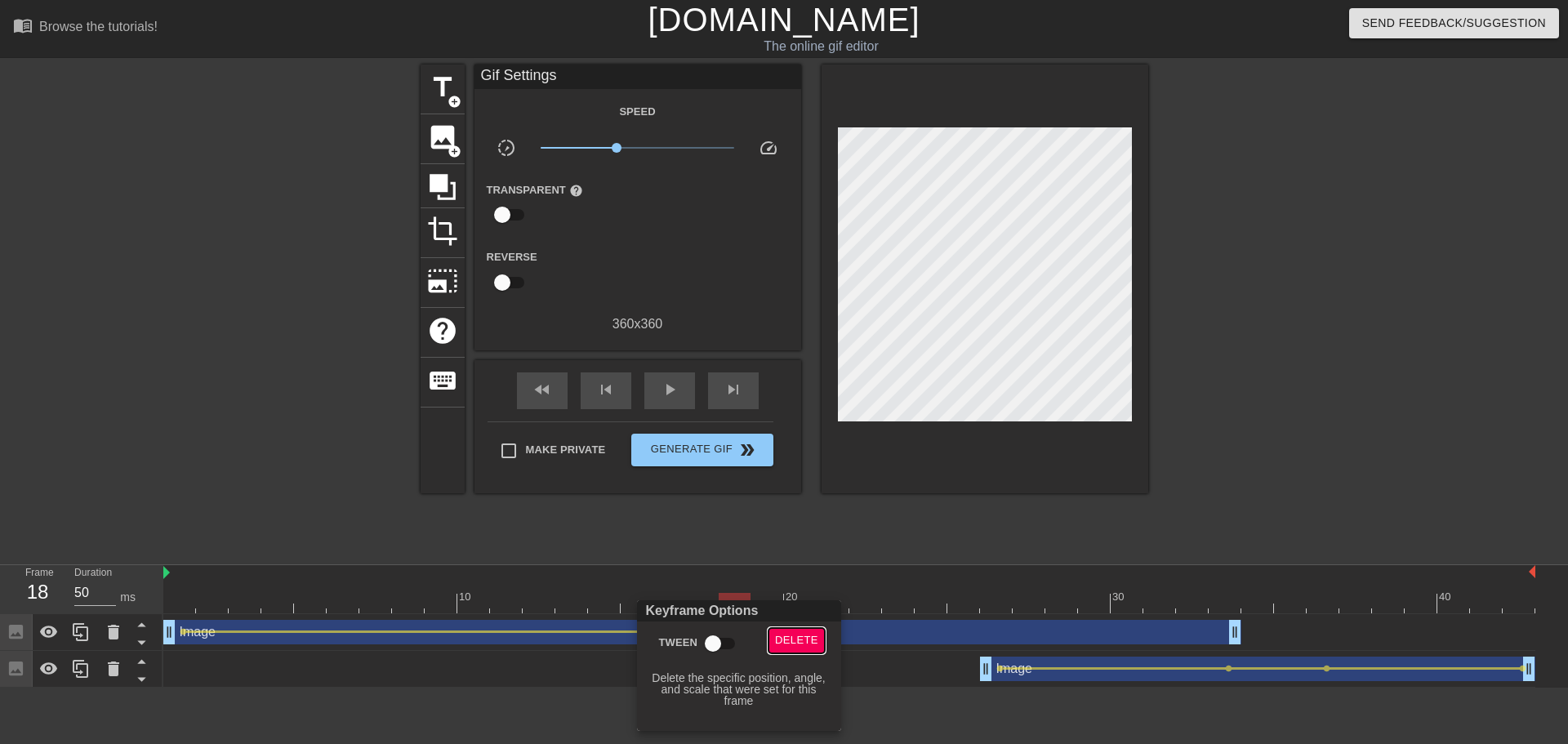
click at [788, 639] on span "Delete" at bounding box center [796, 640] width 43 height 19
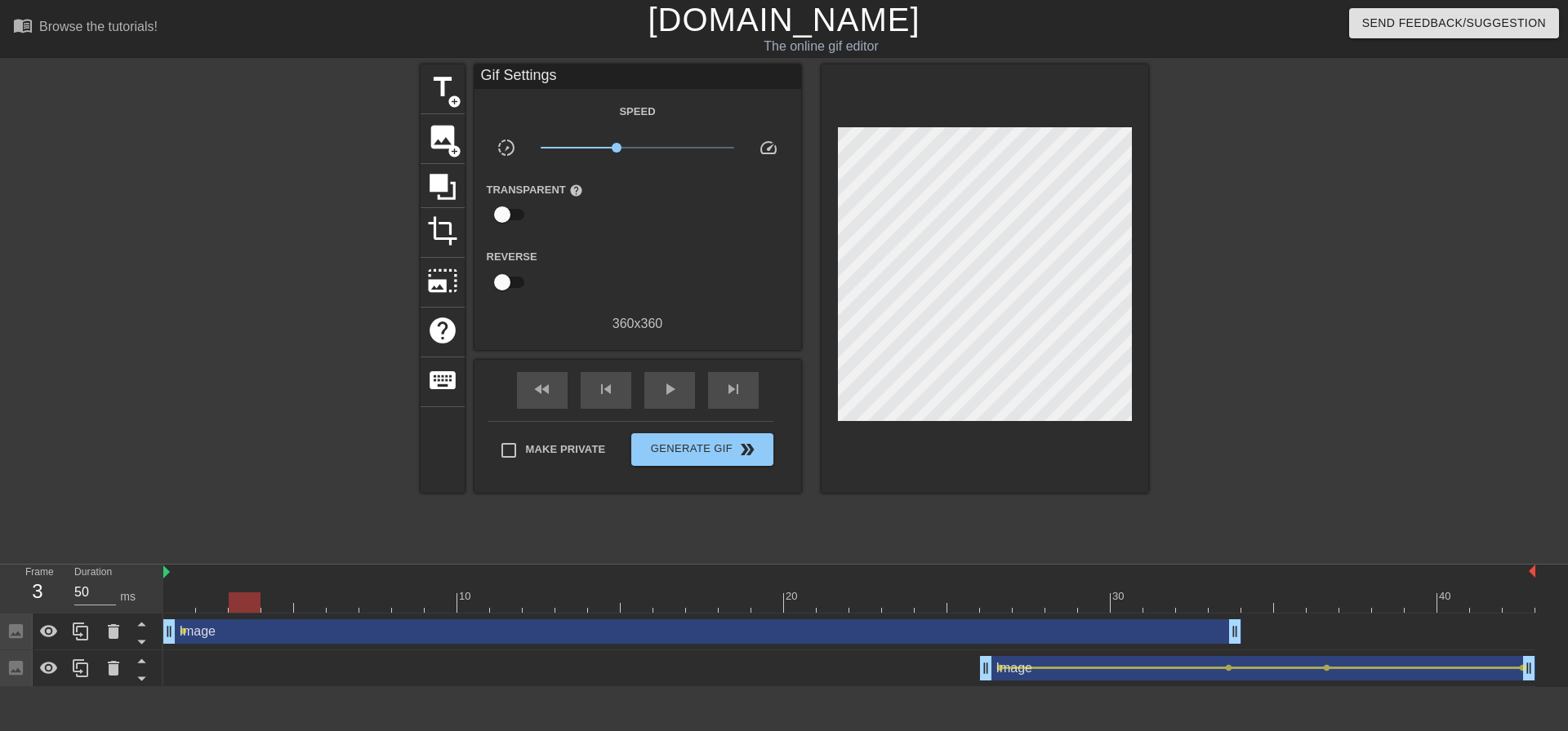
drag, startPoint x: 738, startPoint y: 603, endPoint x: 248, endPoint y: 608, distance: 490.0
click at [248, 608] on div at bounding box center [245, 603] width 32 height 21
drag, startPoint x: 247, startPoint y: 605, endPoint x: 706, endPoint y: 610, distance: 459.0
click at [706, 610] on div at bounding box center [702, 603] width 32 height 21
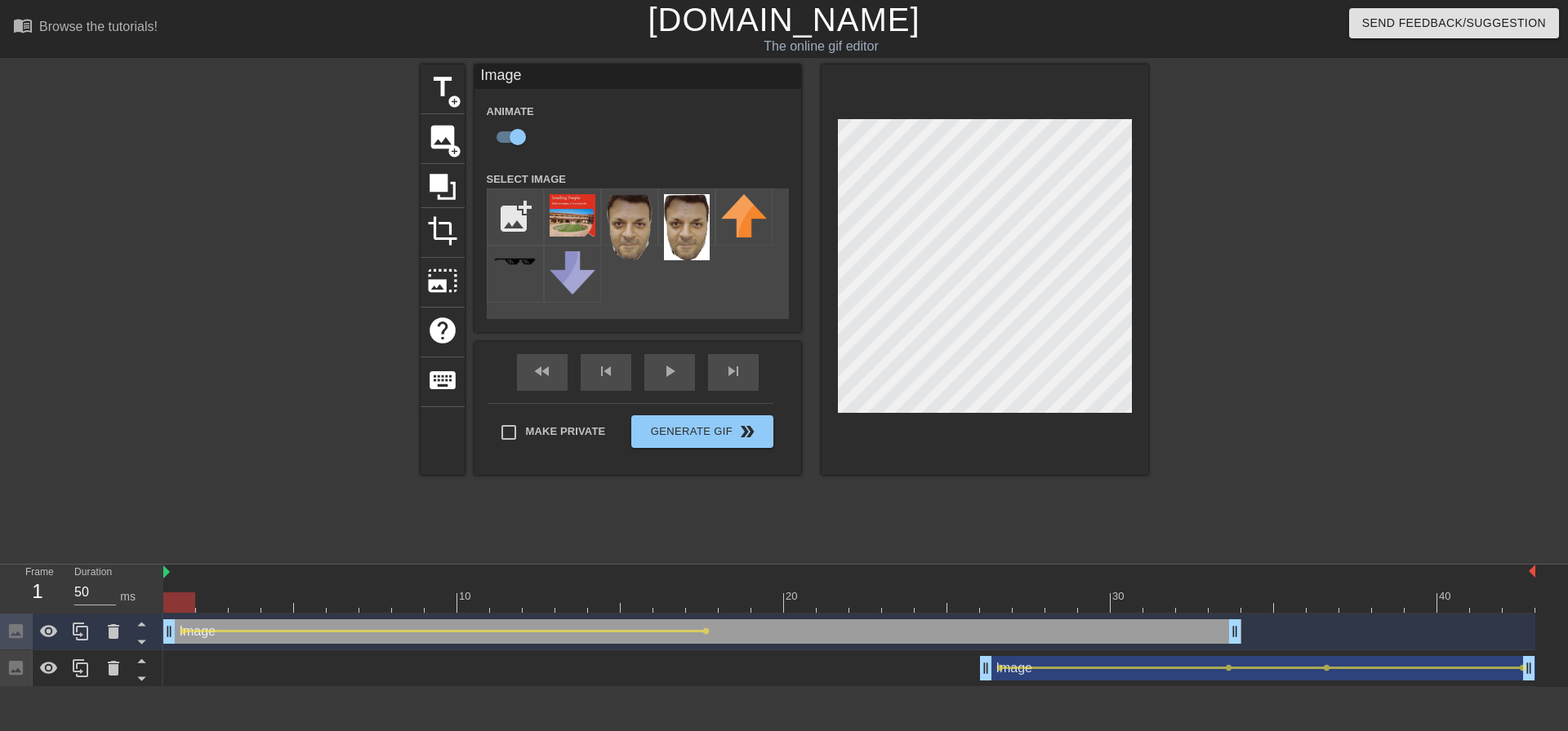
drag, startPoint x: 708, startPoint y: 604, endPoint x: 121, endPoint y: 594, distance: 587.1
click at [121, 594] on div "Frame 1 Duration 50 ms 10 20 30 40 Image drag_handle drag_handle lens lens Imag…" at bounding box center [784, 626] width 1568 height 122
click at [187, 631] on div at bounding box center [445, 631] width 517 height 2
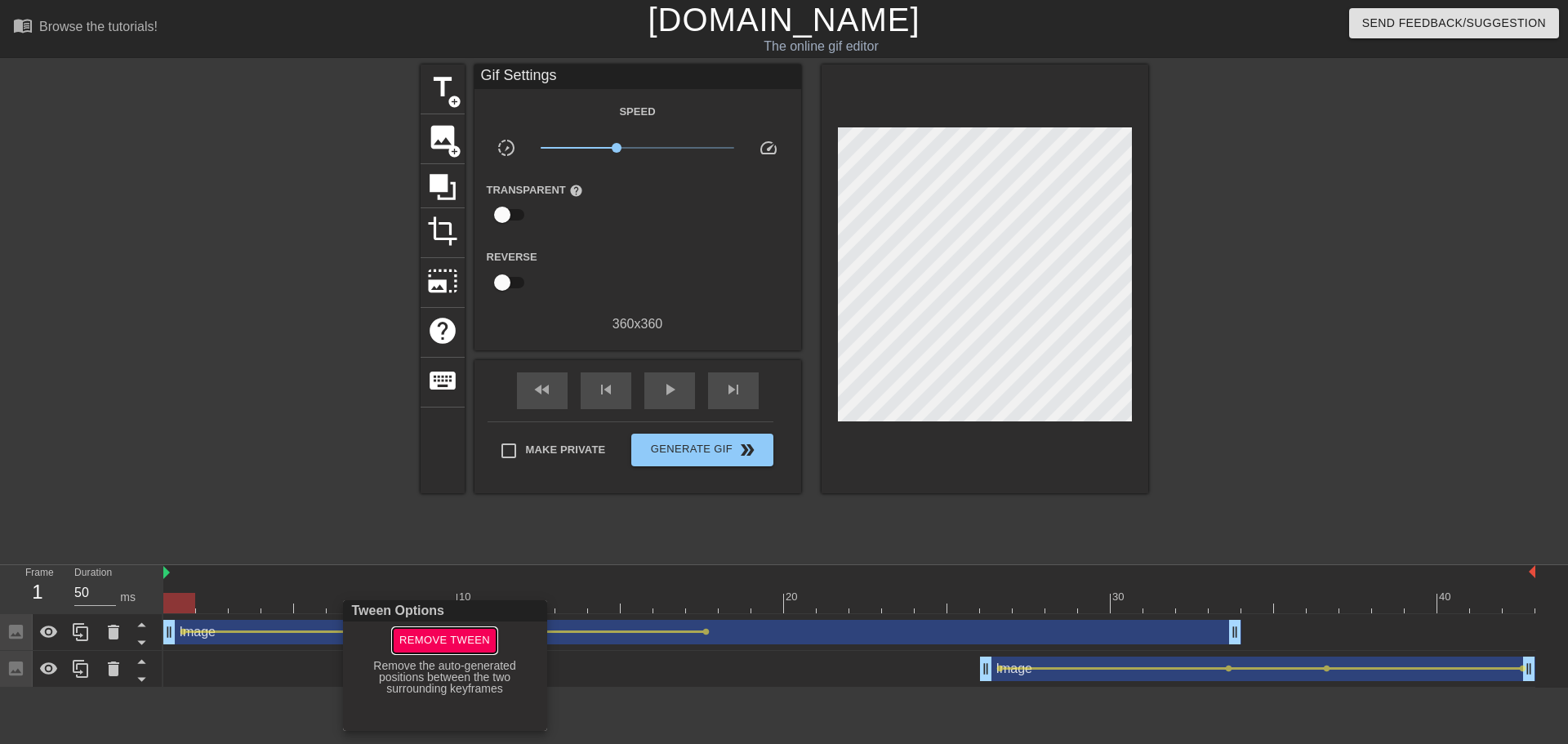
click at [417, 641] on span "Remove Tween" at bounding box center [445, 640] width 91 height 19
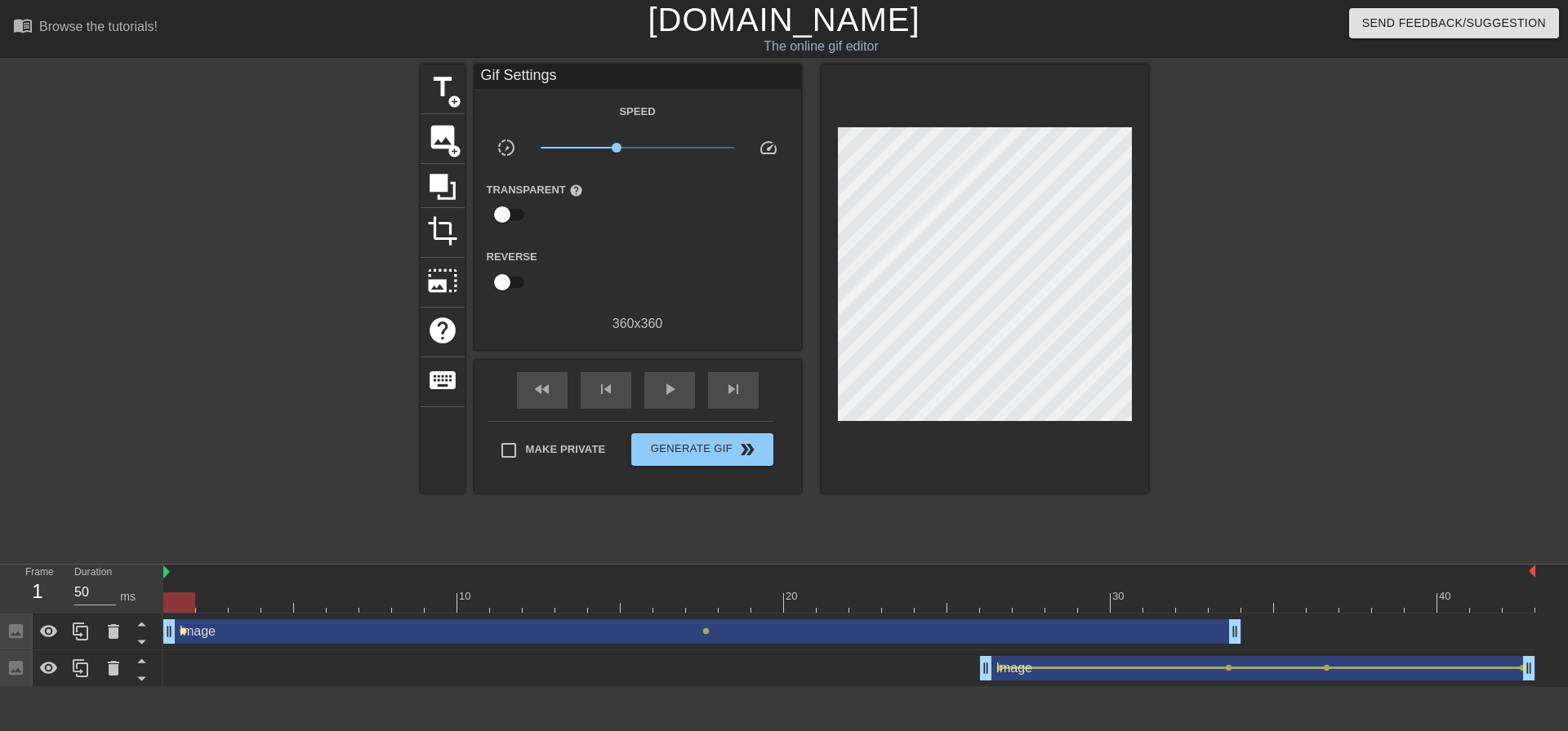
click at [181, 630] on span "lens" at bounding box center [183, 630] width 7 height 7
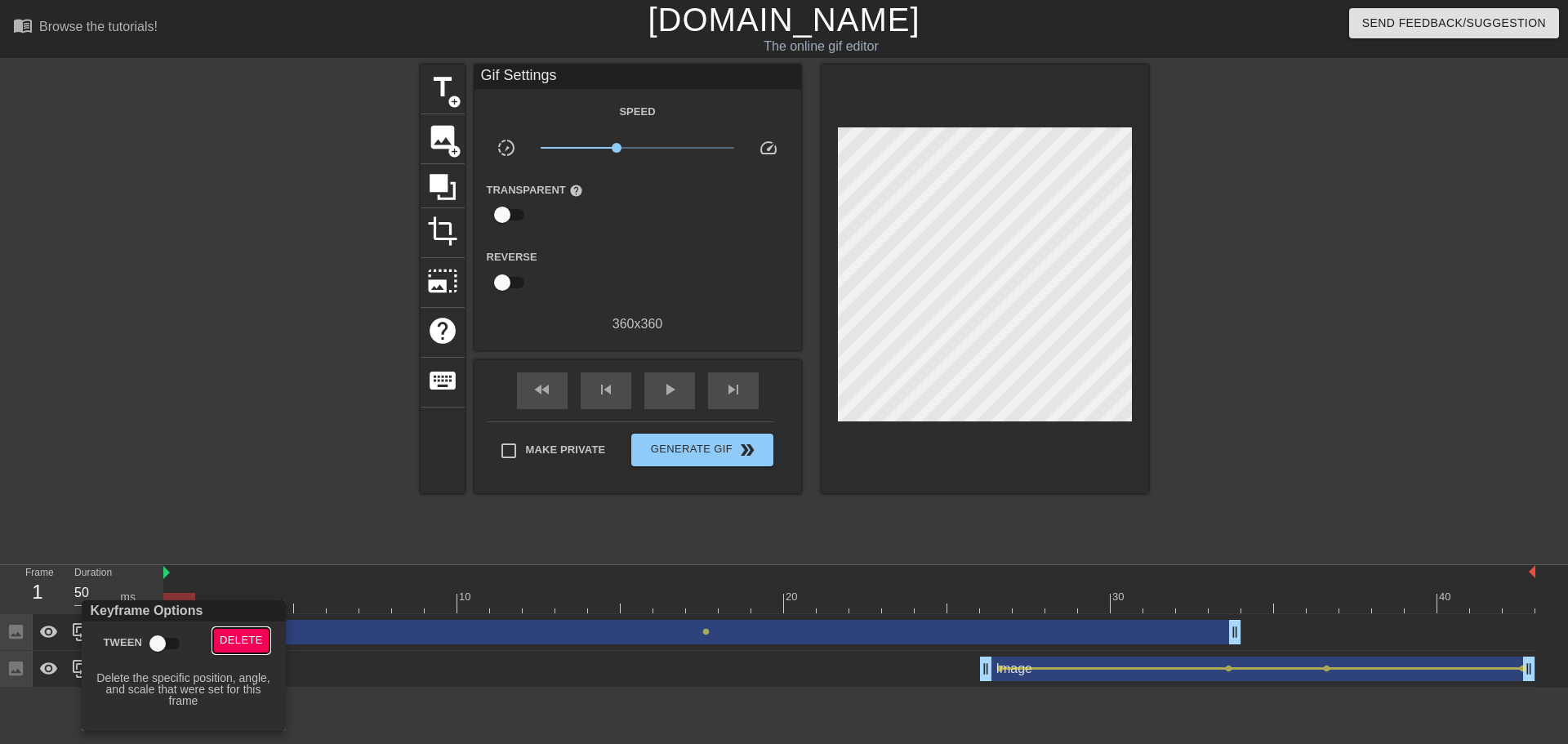
click at [225, 637] on span "Delete" at bounding box center [242, 640] width 43 height 19
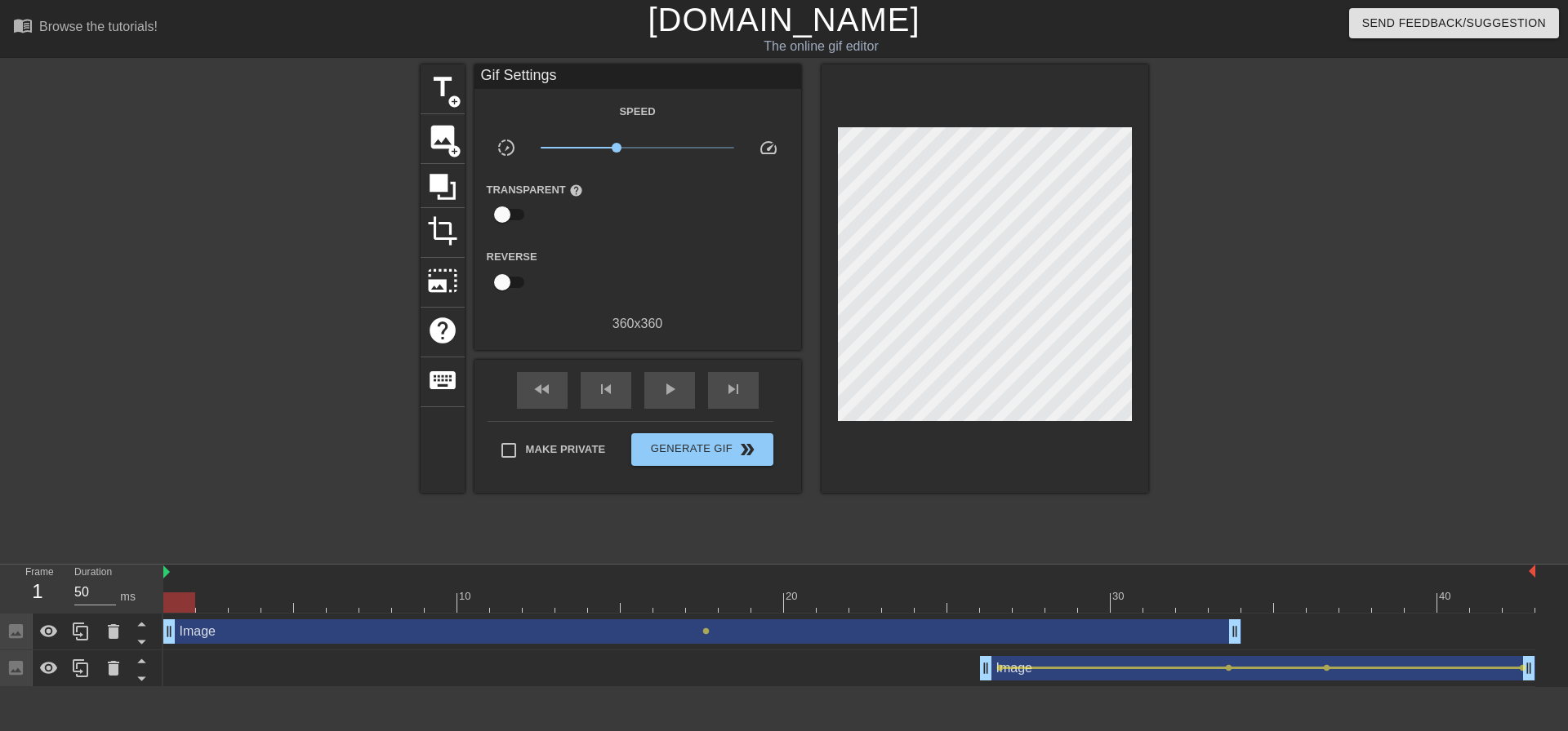
drag, startPoint x: 183, startPoint y: 606, endPoint x: 178, endPoint y: 597, distance: 10.3
click at [176, 597] on div at bounding box center [180, 603] width 32 height 21
drag, startPoint x: 172, startPoint y: 595, endPoint x: 217, endPoint y: 562, distance: 55.8
click at [169, 595] on div at bounding box center [180, 603] width 32 height 21
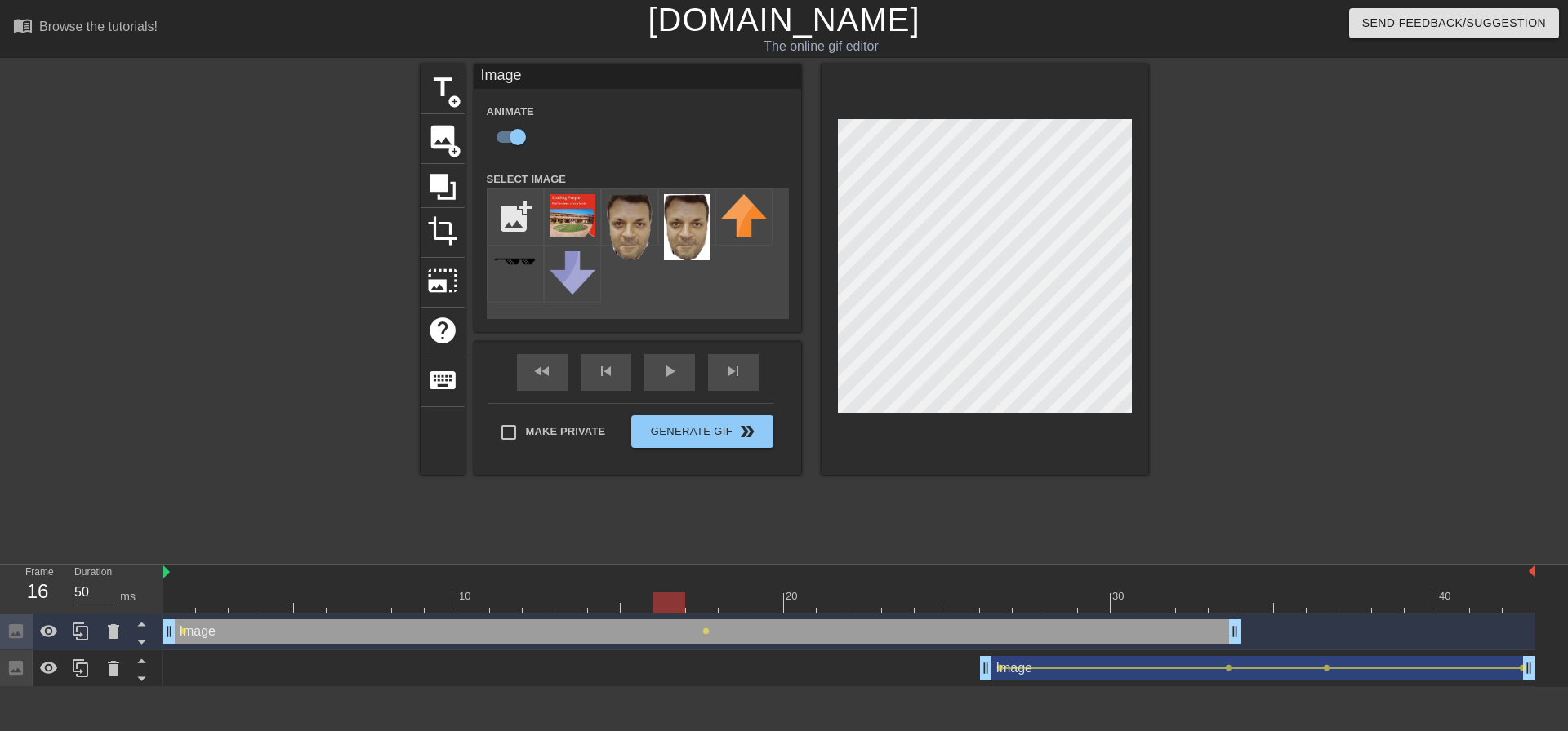
drag, startPoint x: 182, startPoint y: 599, endPoint x: 685, endPoint y: 599, distance: 503.0
click at [685, 599] on div at bounding box center [850, 603] width 1372 height 21
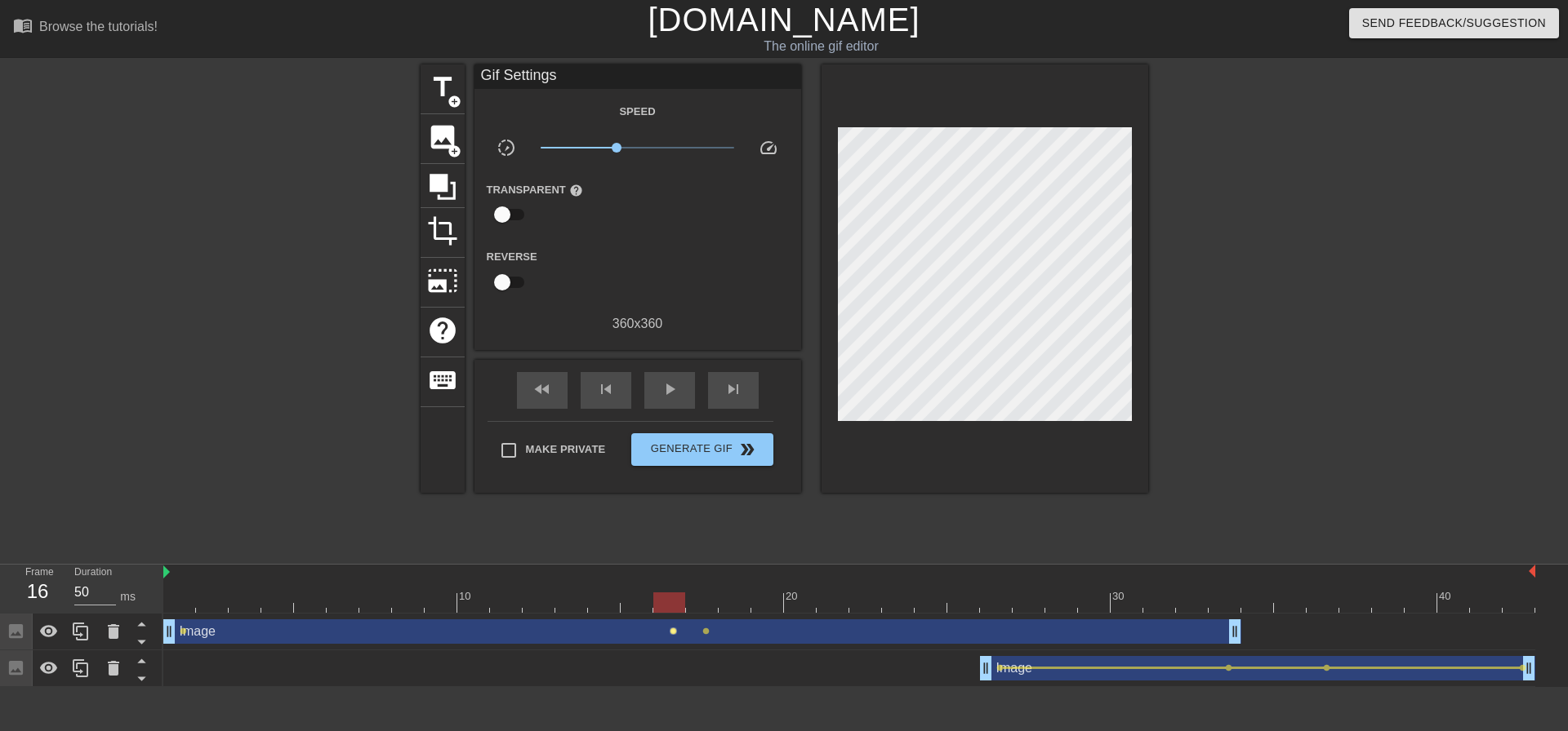
click at [675, 628] on span "lens" at bounding box center [673, 630] width 7 height 7
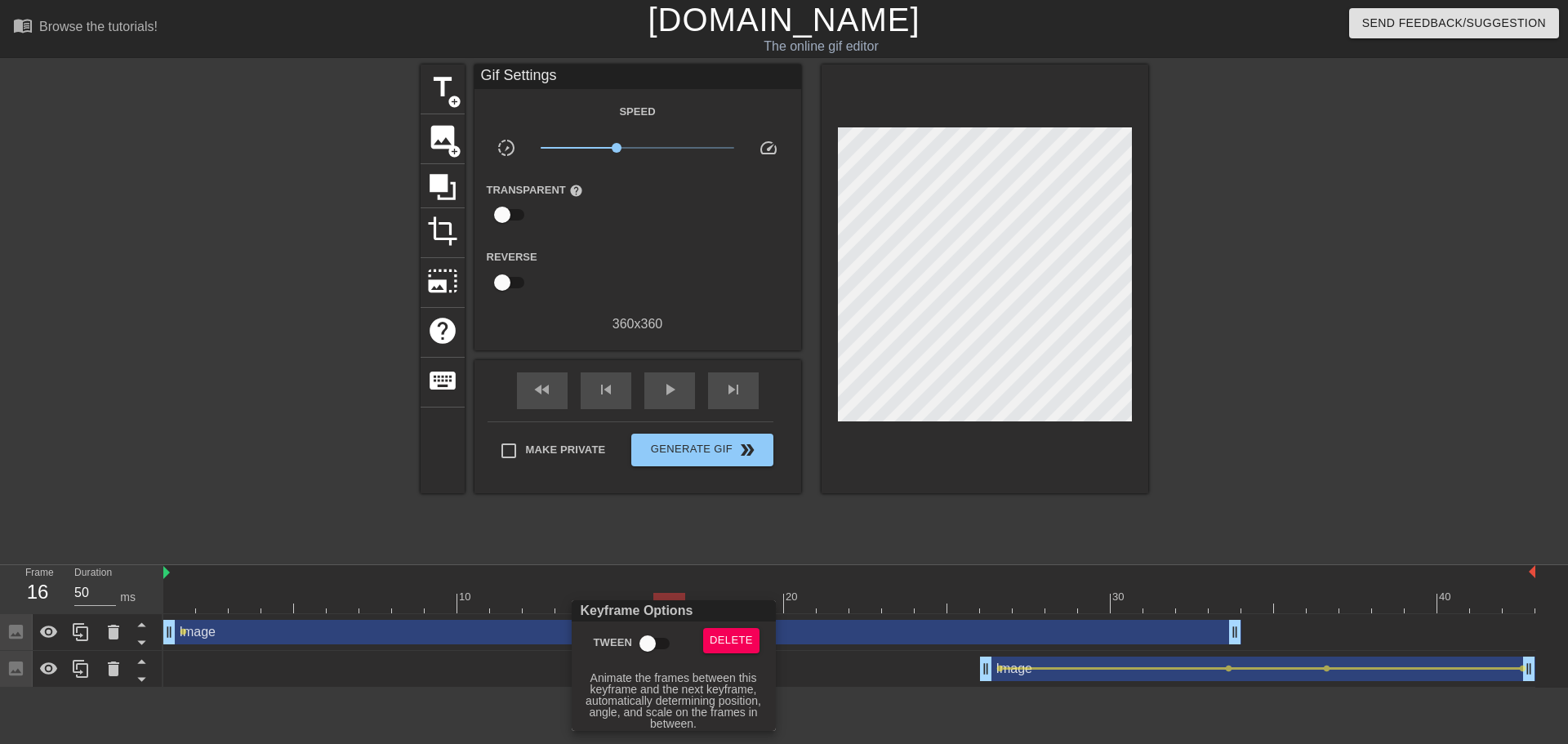
click at [656, 641] on input "Tween" at bounding box center [647, 642] width 93 height 31
checkbox input "true"
click at [717, 510] on div at bounding box center [784, 372] width 1568 height 744
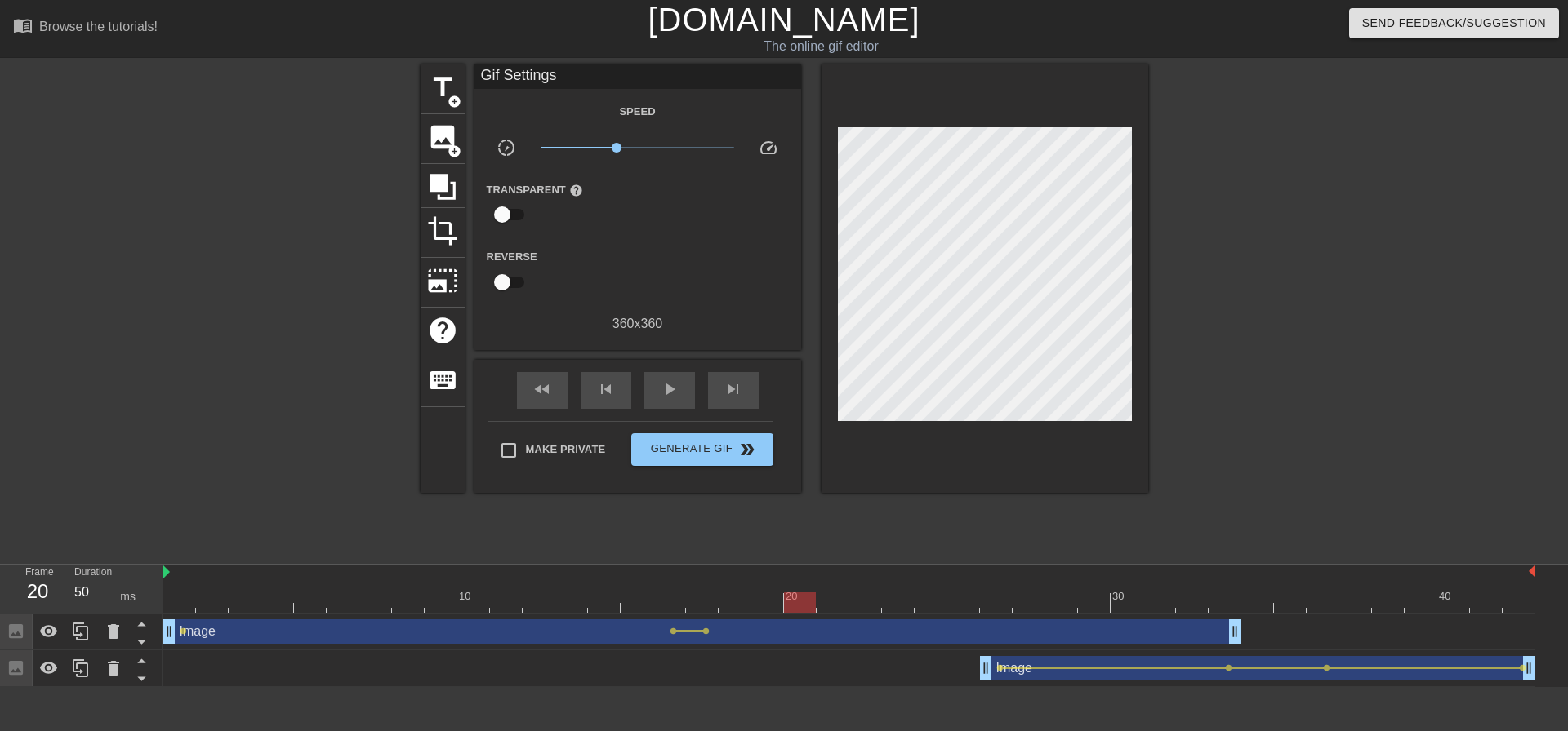
drag, startPoint x: 670, startPoint y: 598, endPoint x: 798, endPoint y: 598, distance: 128.0
click at [798, 598] on div at bounding box center [799, 603] width 32 height 21
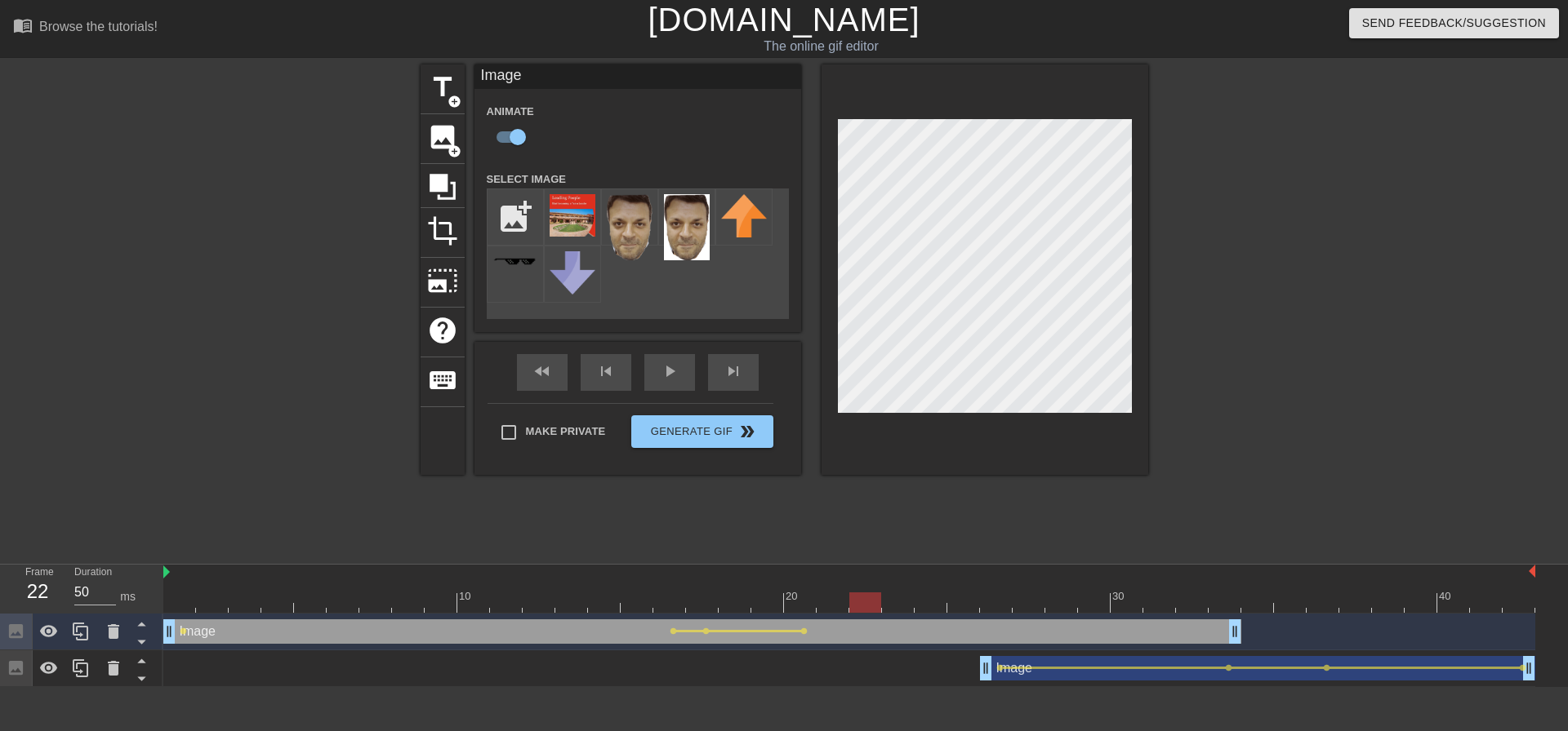
drag, startPoint x: 803, startPoint y: 603, endPoint x: 861, endPoint y: 605, distance: 58.0
click at [861, 605] on div at bounding box center [865, 603] width 32 height 21
drag, startPoint x: 874, startPoint y: 603, endPoint x: 934, endPoint y: 603, distance: 60.0
click at [947, 603] on div at bounding box center [963, 603] width 32 height 21
drag, startPoint x: 936, startPoint y: 605, endPoint x: 999, endPoint y: 603, distance: 63.0
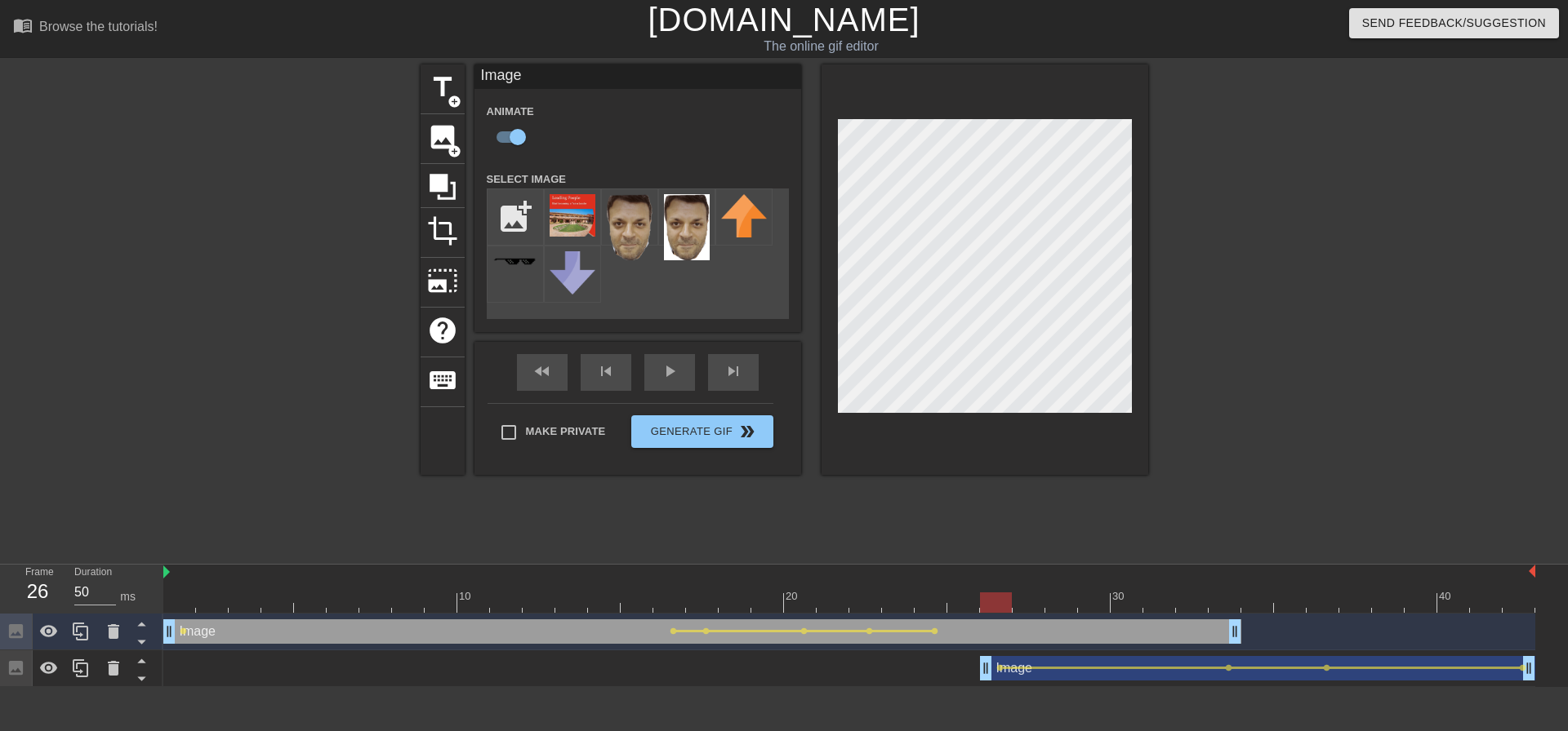
click at [999, 603] on div at bounding box center [996, 603] width 32 height 21
drag, startPoint x: 996, startPoint y: 597, endPoint x: 1068, endPoint y: 599, distance: 72.0
click at [1068, 599] on div at bounding box center [1061, 603] width 32 height 21
drag, startPoint x: 1058, startPoint y: 596, endPoint x: 1114, endPoint y: 599, distance: 56.1
click at [1114, 599] on div at bounding box center [1126, 603] width 32 height 21
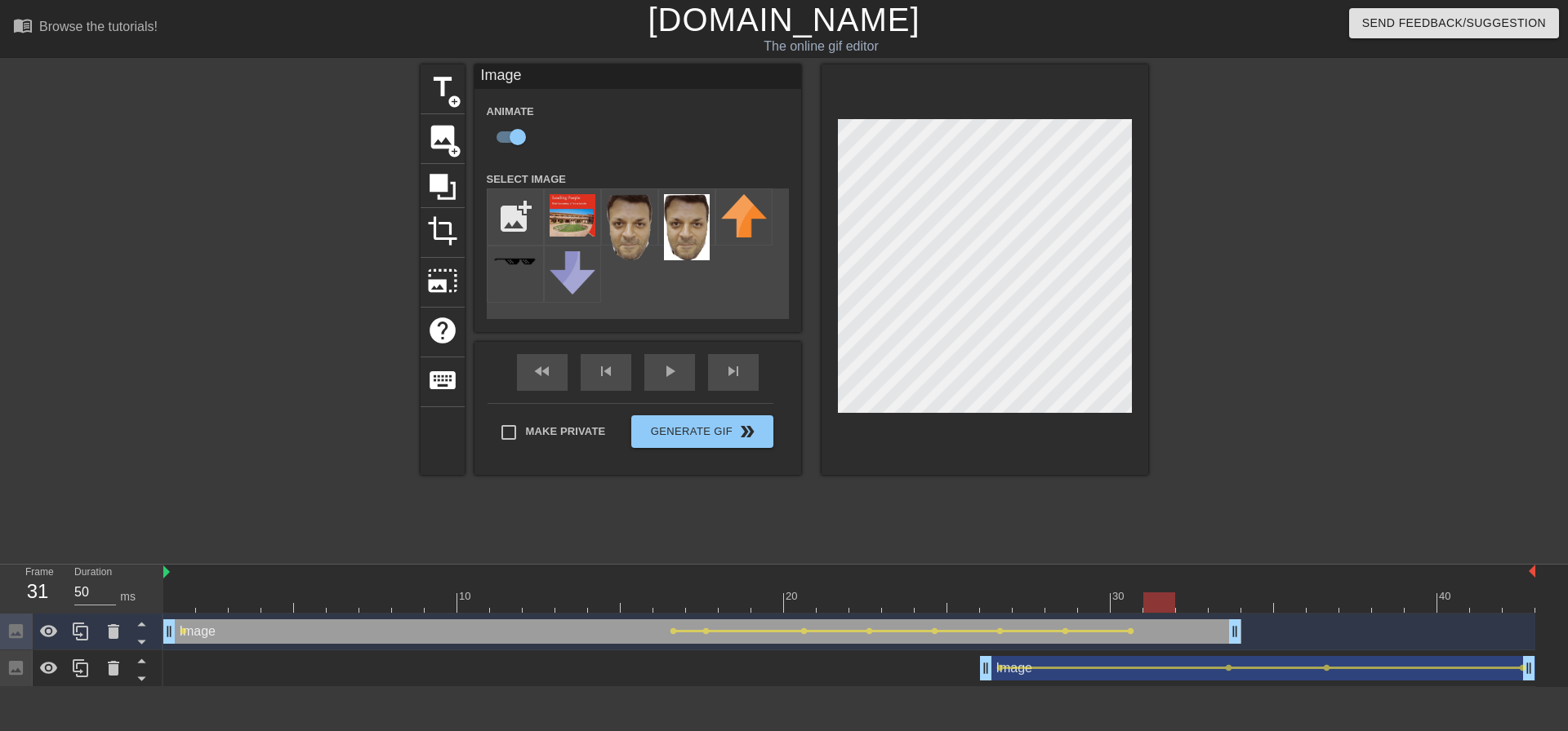
drag, startPoint x: 1126, startPoint y: 601, endPoint x: 1170, endPoint y: 601, distance: 44.0
click at [1170, 601] on div at bounding box center [1159, 603] width 32 height 21
drag, startPoint x: 1154, startPoint y: 606, endPoint x: 1196, endPoint y: 606, distance: 42.0
click at [1196, 606] on div at bounding box center [1192, 603] width 32 height 21
drag, startPoint x: 1196, startPoint y: 603, endPoint x: 1217, endPoint y: 602, distance: 21.0
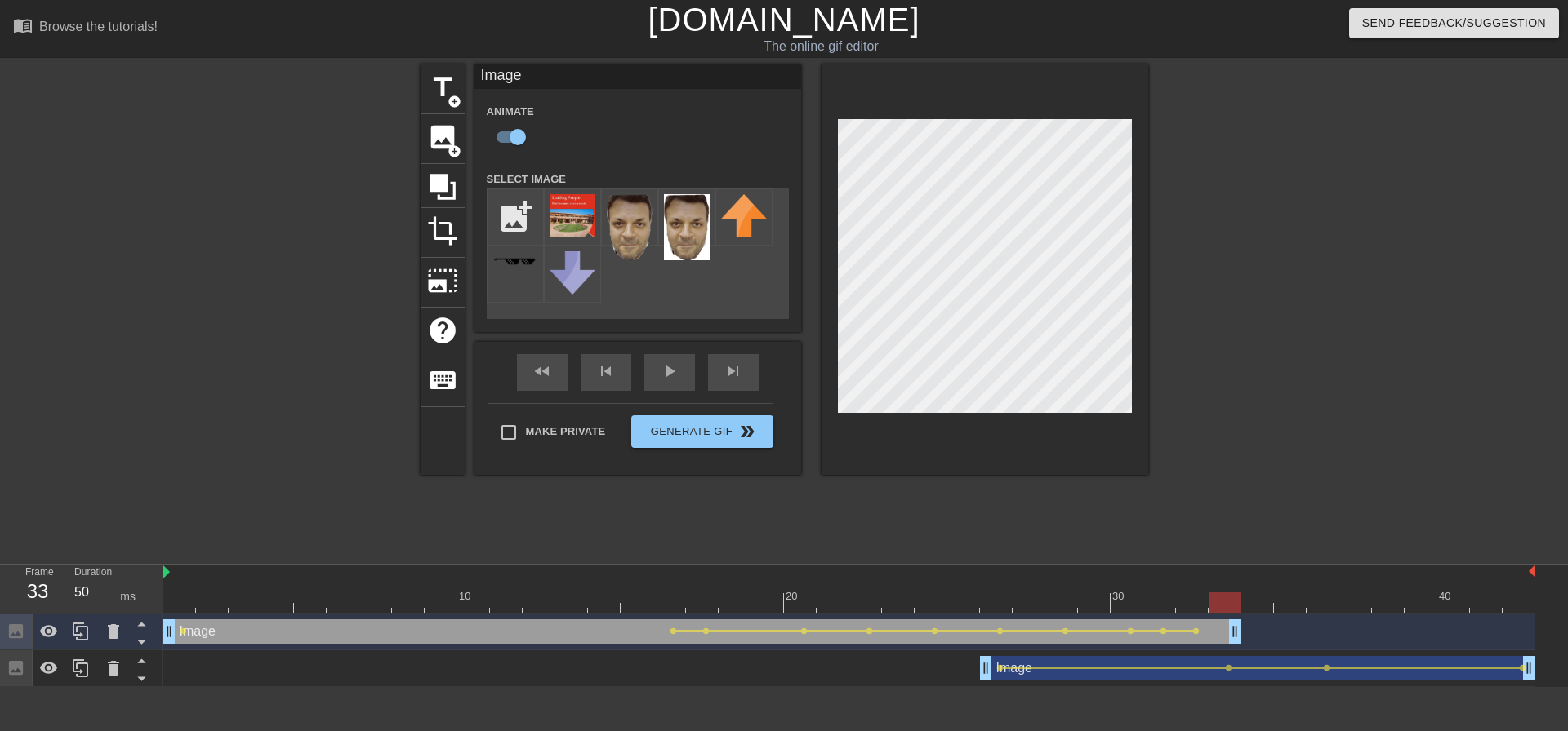
click at [1217, 602] on div at bounding box center [1225, 603] width 32 height 21
click at [1271, 523] on div at bounding box center [1290, 309] width 245 height 490
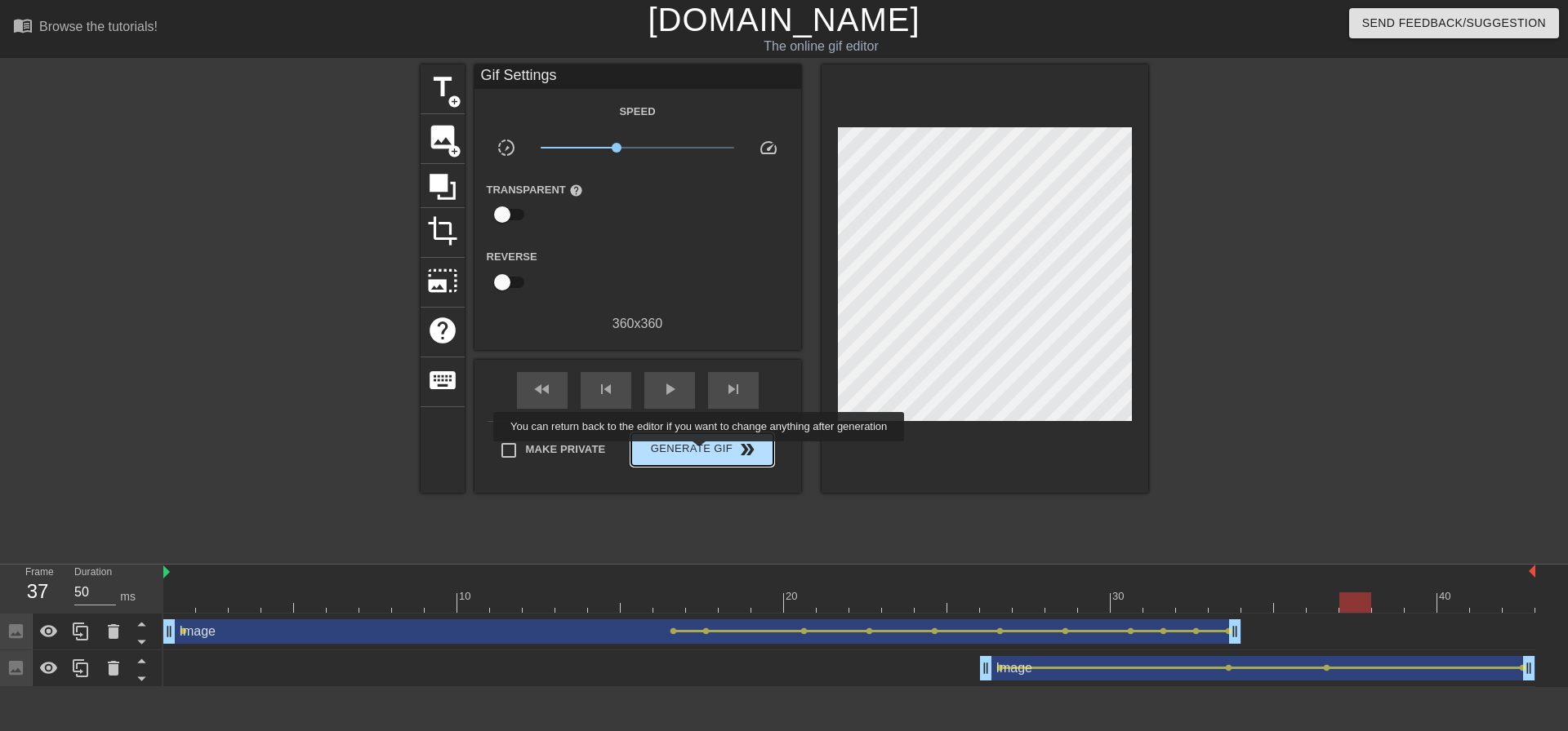
click at [701, 453] on span "Generate Gif double_arrow" at bounding box center [702, 450] width 128 height 20
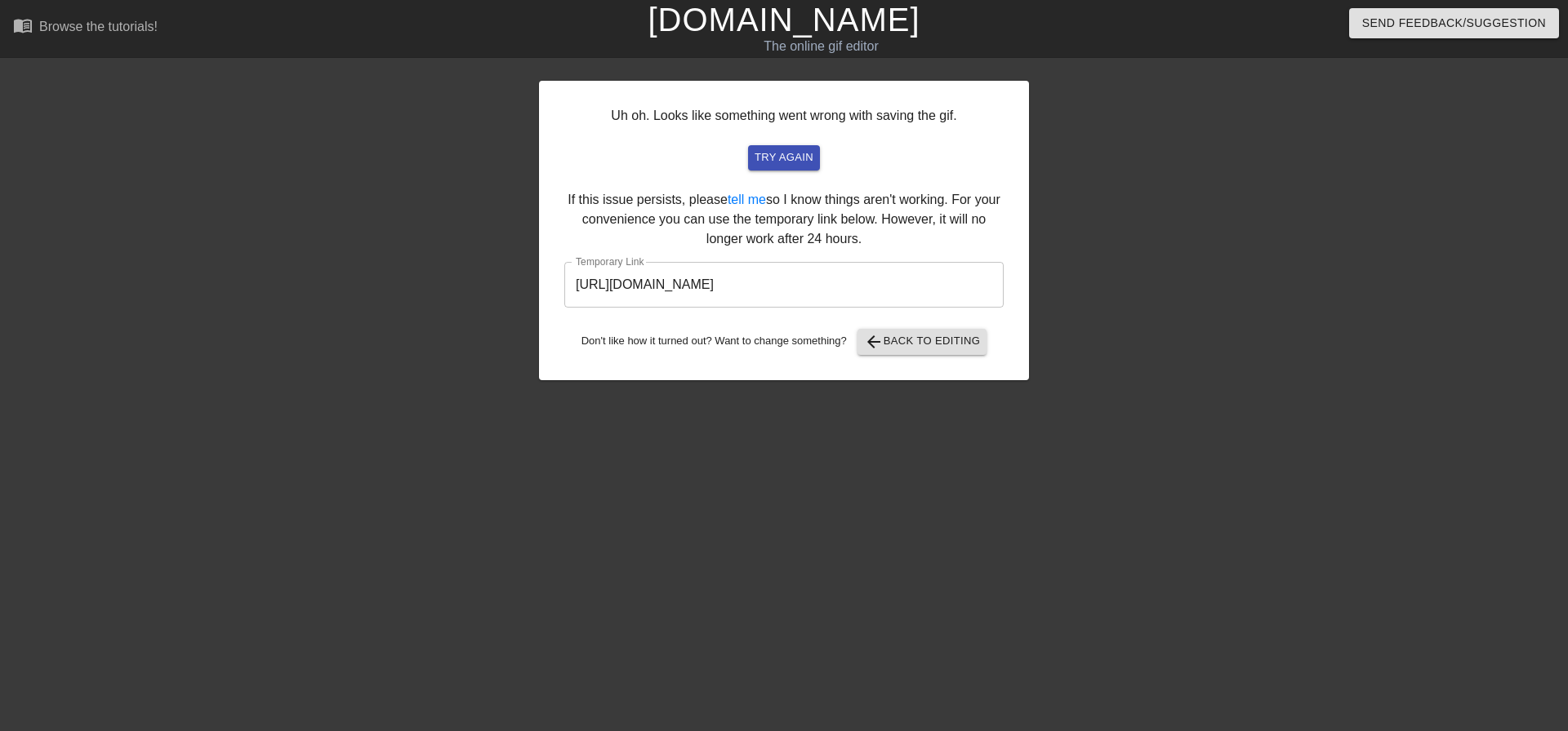
click at [892, 293] on input "[URL][DOMAIN_NAME]" at bounding box center [784, 285] width 439 height 45
